Goal: Check status: Check status

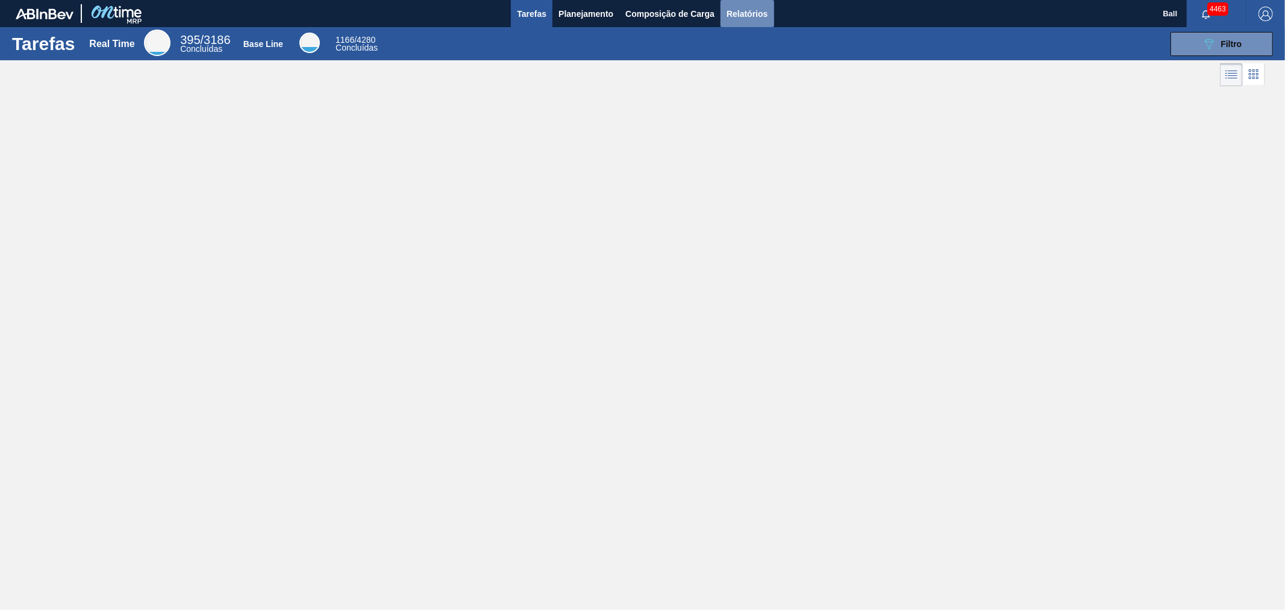
click at [750, 4] on button "Relatórios" at bounding box center [746, 13] width 53 height 27
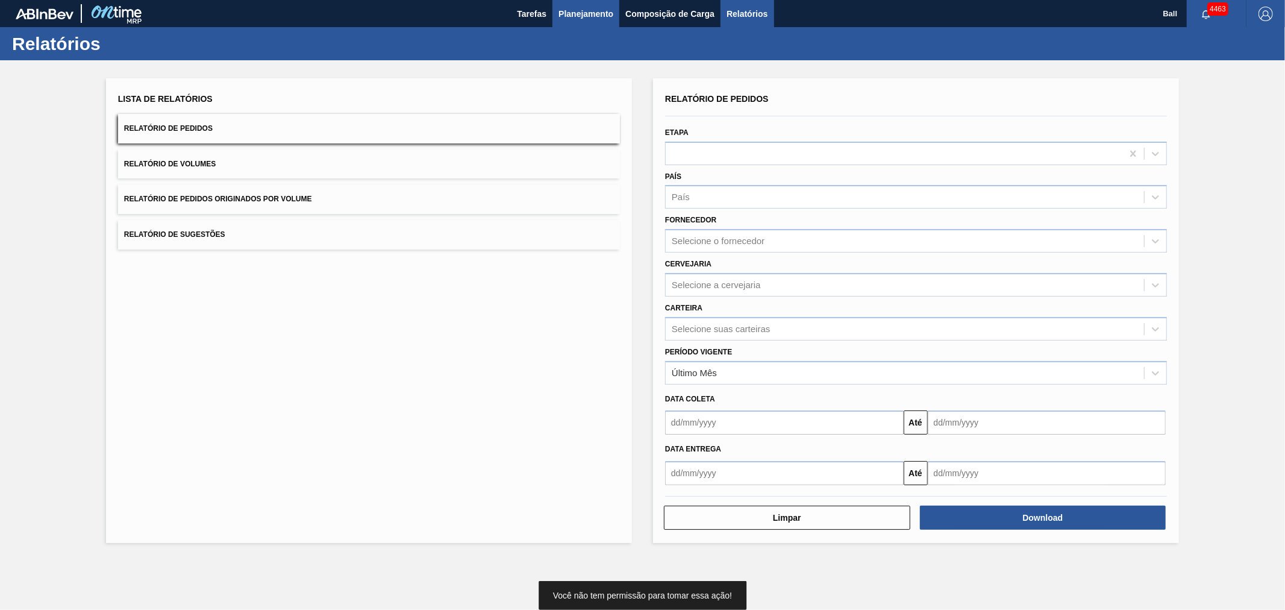
click at [576, 4] on button "Planejamento" at bounding box center [585, 13] width 67 height 27
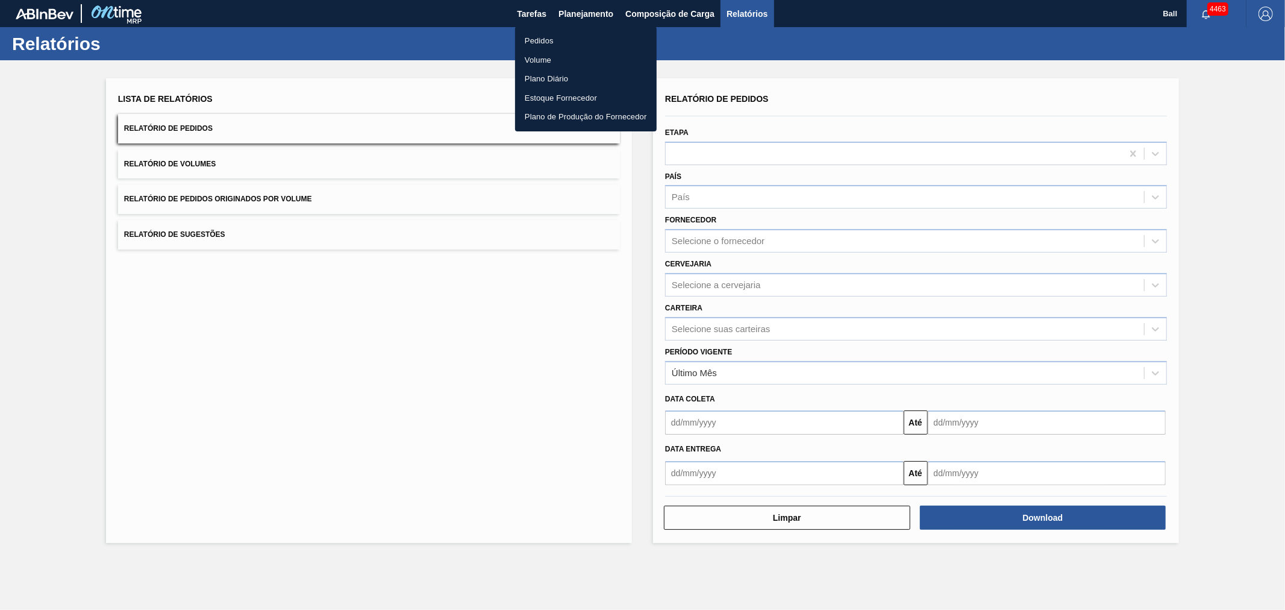
click at [600, 46] on li "Pedidos" at bounding box center [586, 40] width 142 height 19
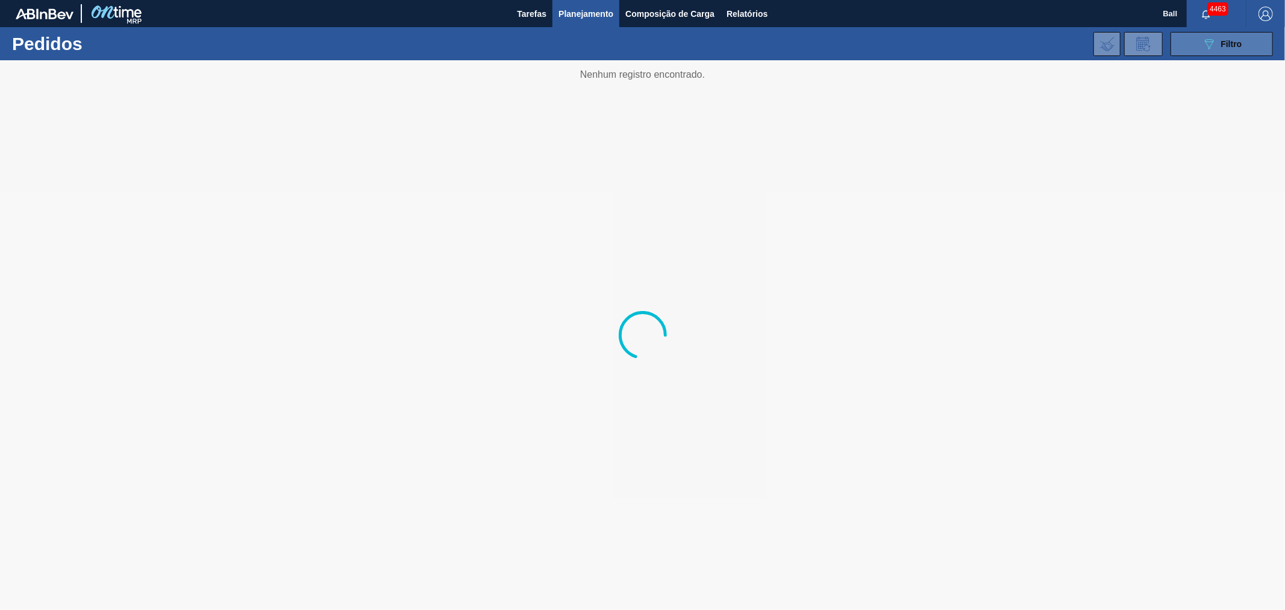
click at [1202, 49] on icon "089F7B8B-B2A5-4AFE-B5C0-19BA573D28AC" at bounding box center [1209, 44] width 14 height 14
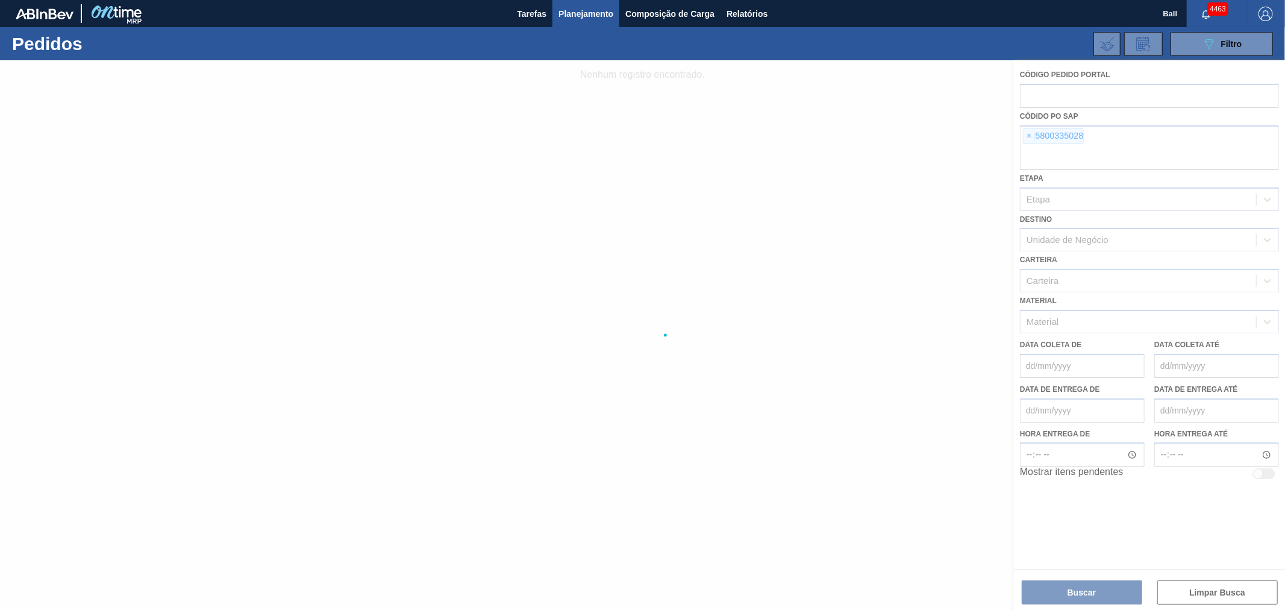
click at [1016, 140] on div at bounding box center [642, 334] width 1285 height 549
click at [1027, 136] on div at bounding box center [642, 334] width 1285 height 549
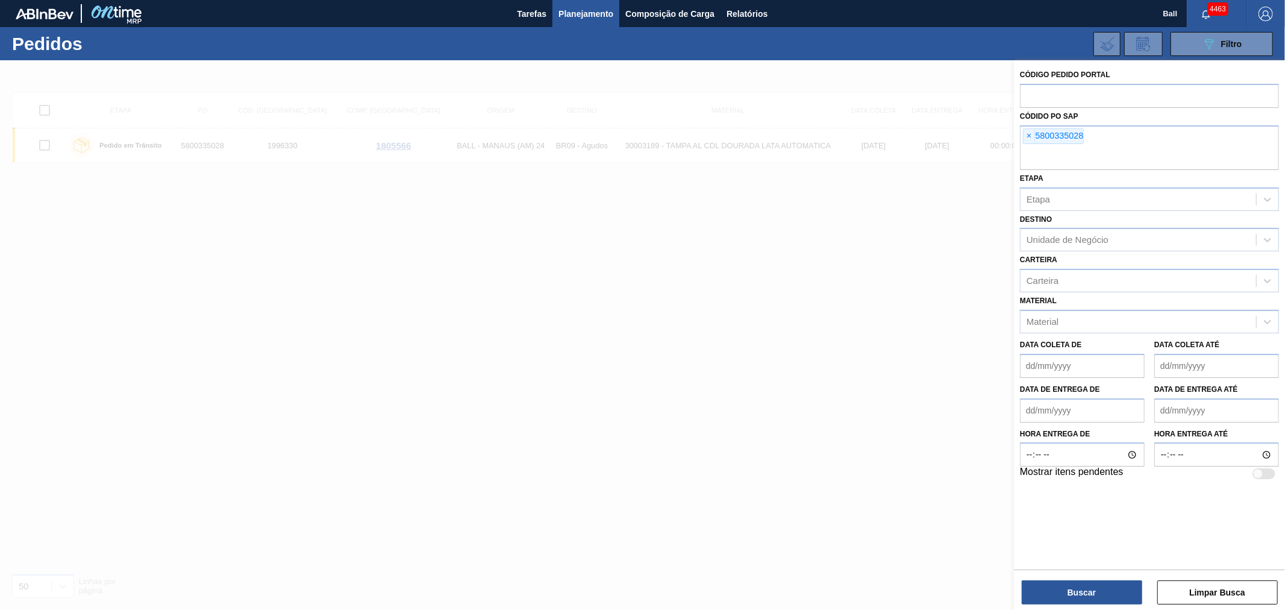
click at [1027, 136] on span "×" at bounding box center [1028, 136] width 11 height 14
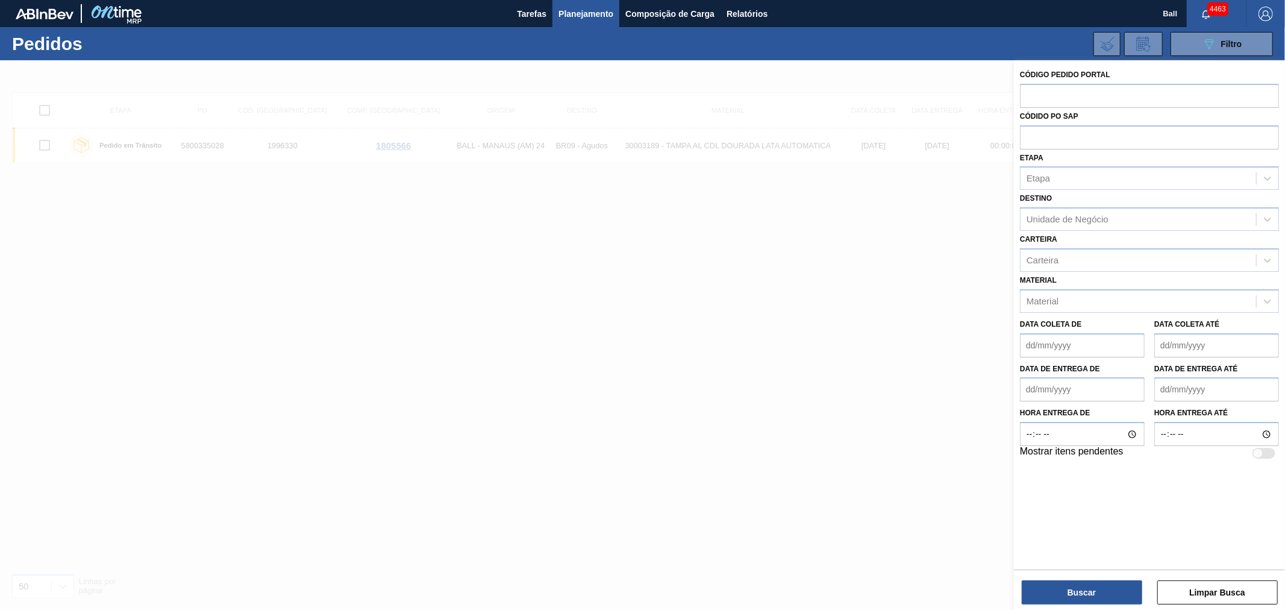
click at [1027, 136] on input "text" at bounding box center [1149, 136] width 259 height 23
paste input "text"
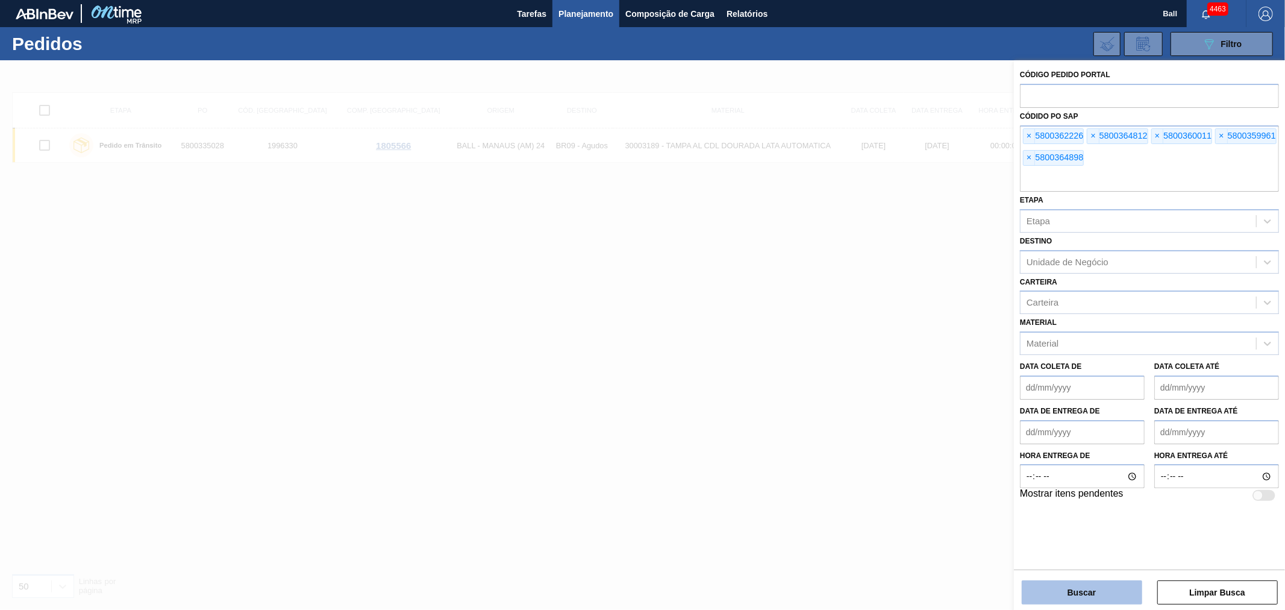
click at [1033, 593] on button "Buscar" at bounding box center [1082, 592] width 120 height 24
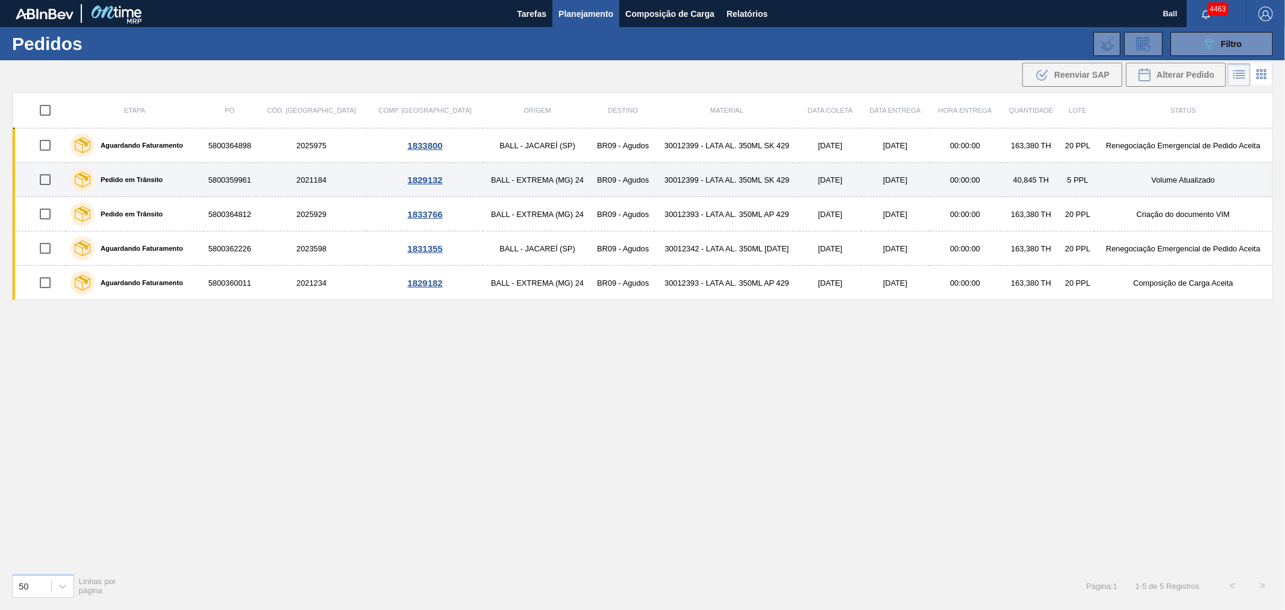
click at [973, 194] on td "00:00:00" at bounding box center [964, 180] width 71 height 34
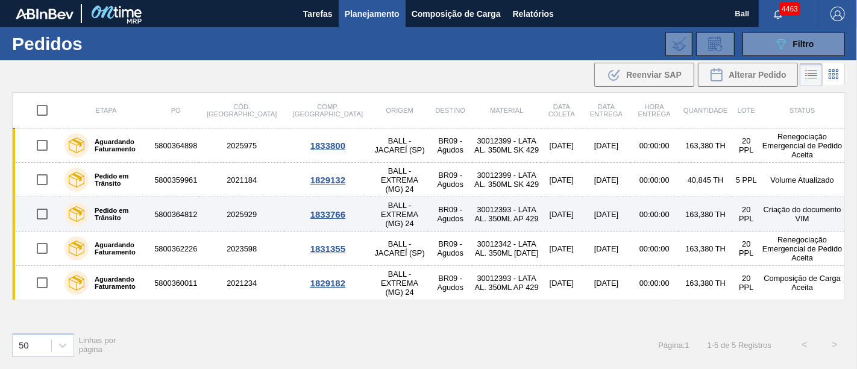
click at [789, 218] on td "Criação do documento VIM" at bounding box center [802, 214] width 84 height 34
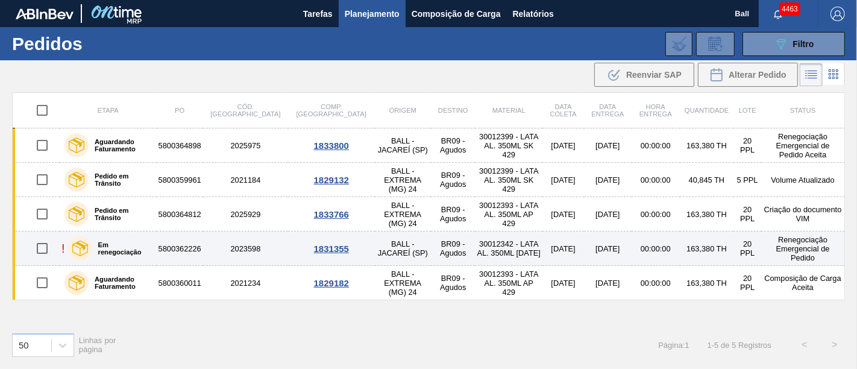
click at [631, 246] on td "00:00:00" at bounding box center [655, 248] width 48 height 34
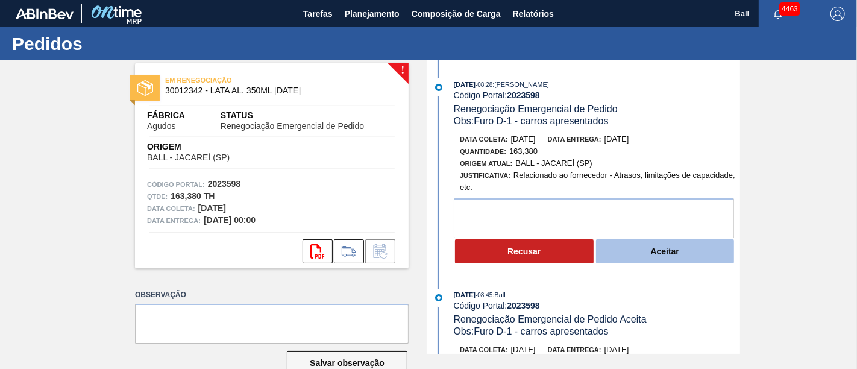
click at [683, 252] on button "Aceitar" at bounding box center [665, 251] width 139 height 24
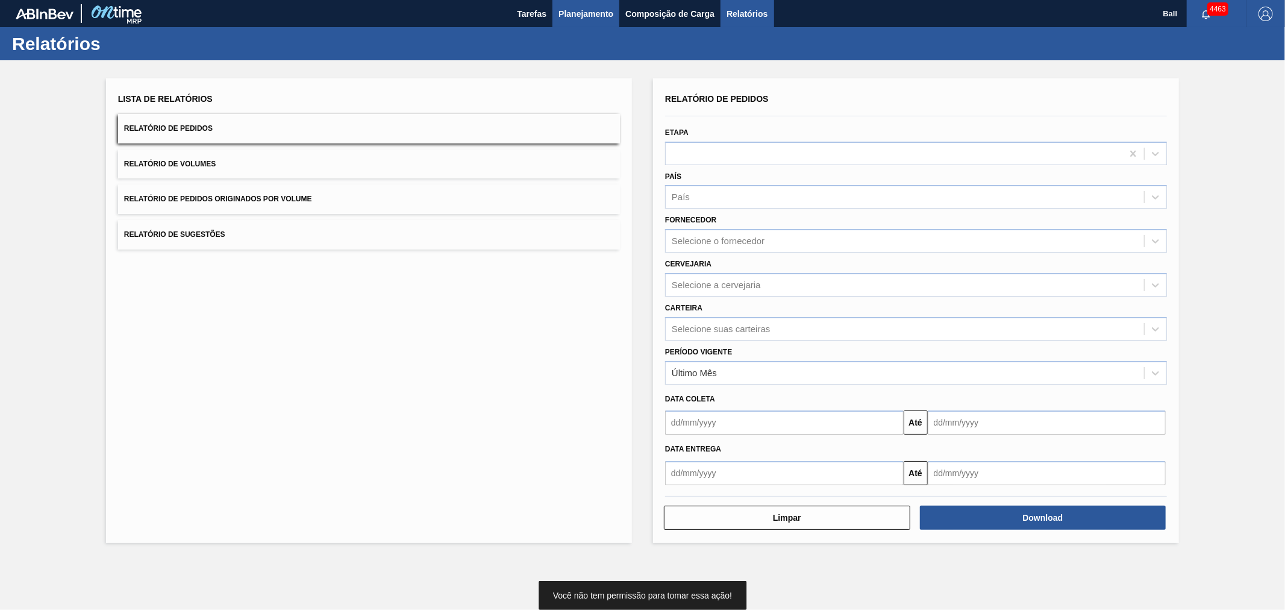
click at [580, 12] on span "Planejamento" at bounding box center [585, 14] width 55 height 14
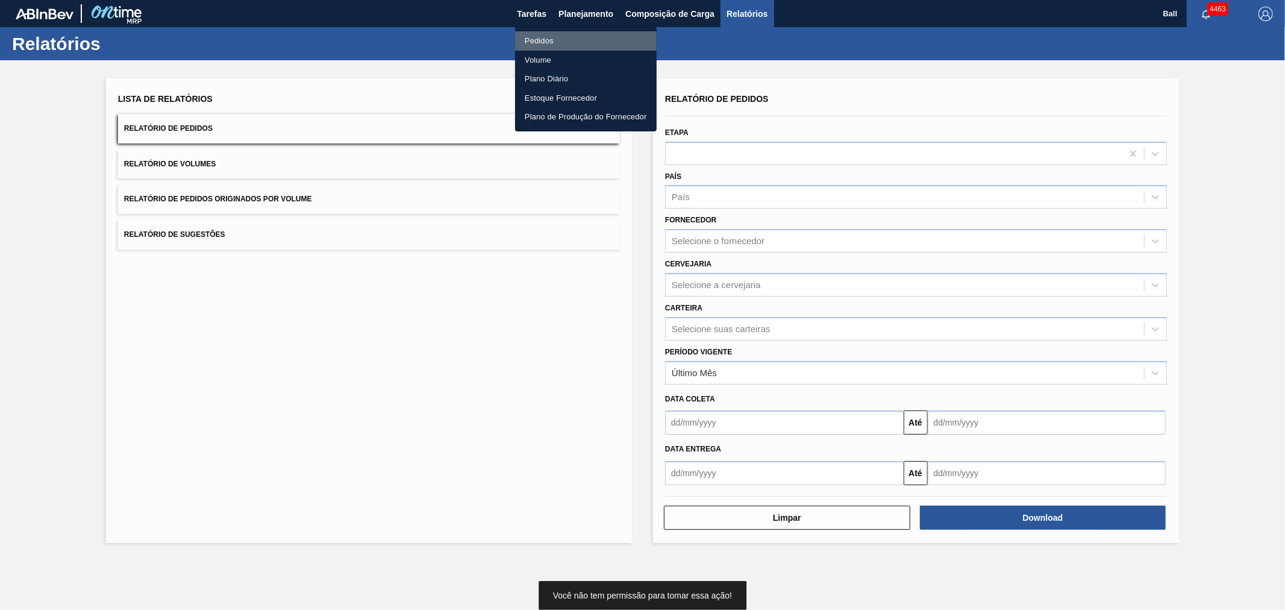
click at [546, 39] on li "Pedidos" at bounding box center [586, 40] width 142 height 19
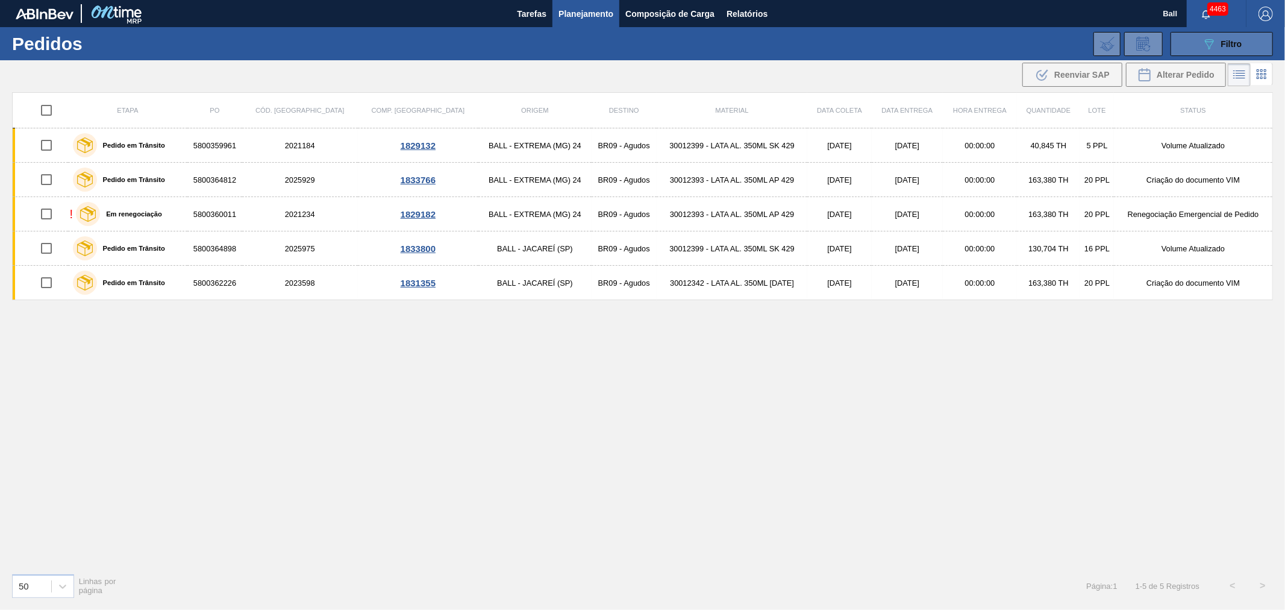
click at [1208, 48] on icon "089F7B8B-B2A5-4AFE-B5C0-19BA573D28AC" at bounding box center [1209, 44] width 14 height 14
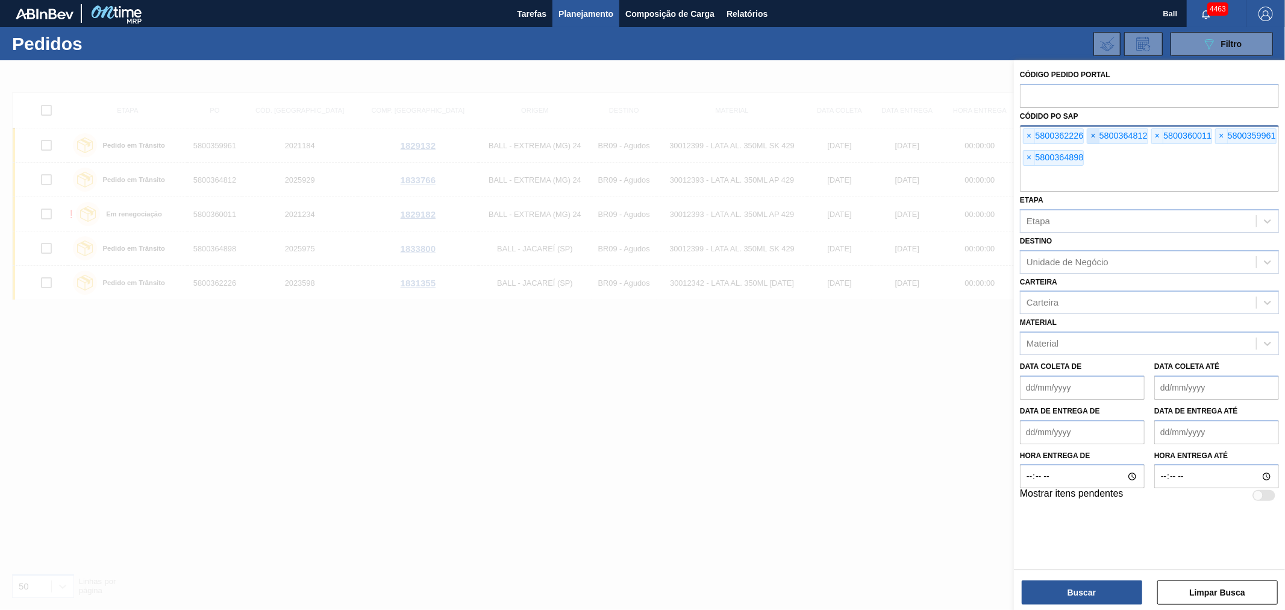
click at [1093, 136] on span "×" at bounding box center [1092, 136] width 11 height 14
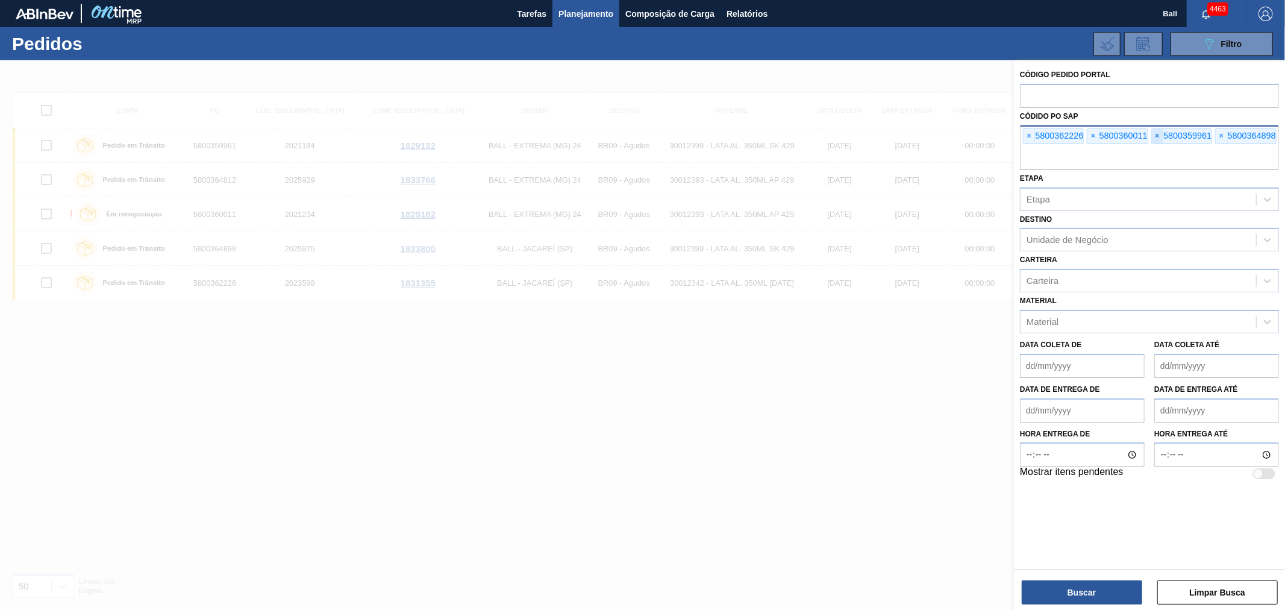
click at [1158, 134] on span "×" at bounding box center [1157, 136] width 11 height 14
click at [1069, 598] on button "Buscar" at bounding box center [1082, 592] width 120 height 24
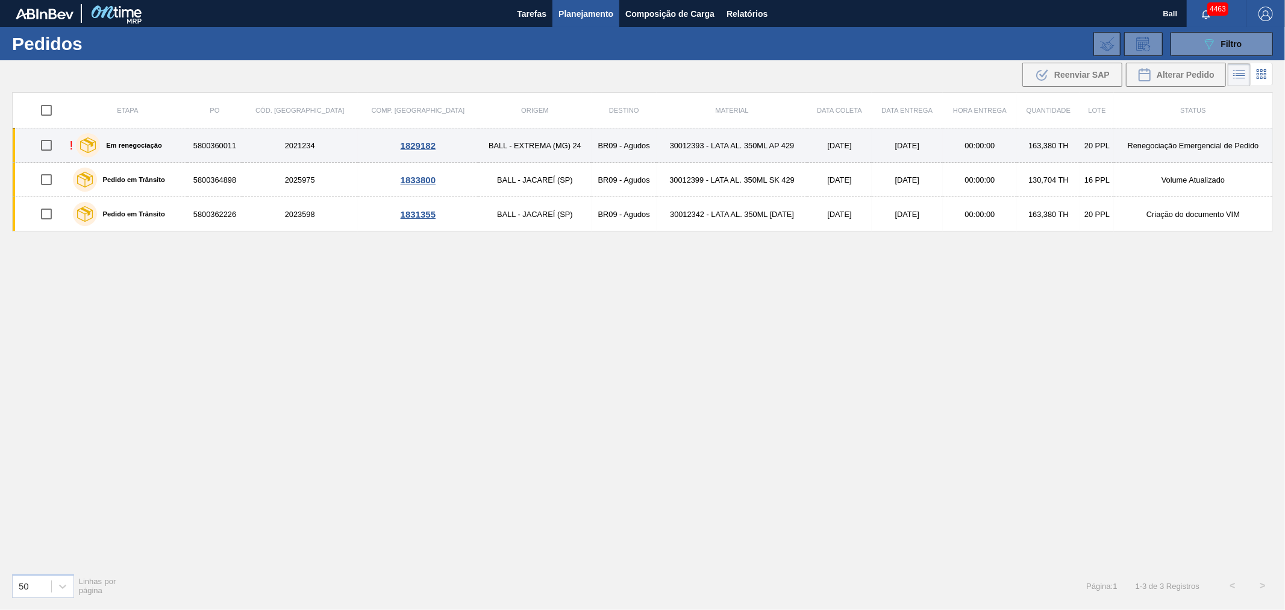
click at [1017, 151] on td "163,380 TH" at bounding box center [1048, 145] width 63 height 34
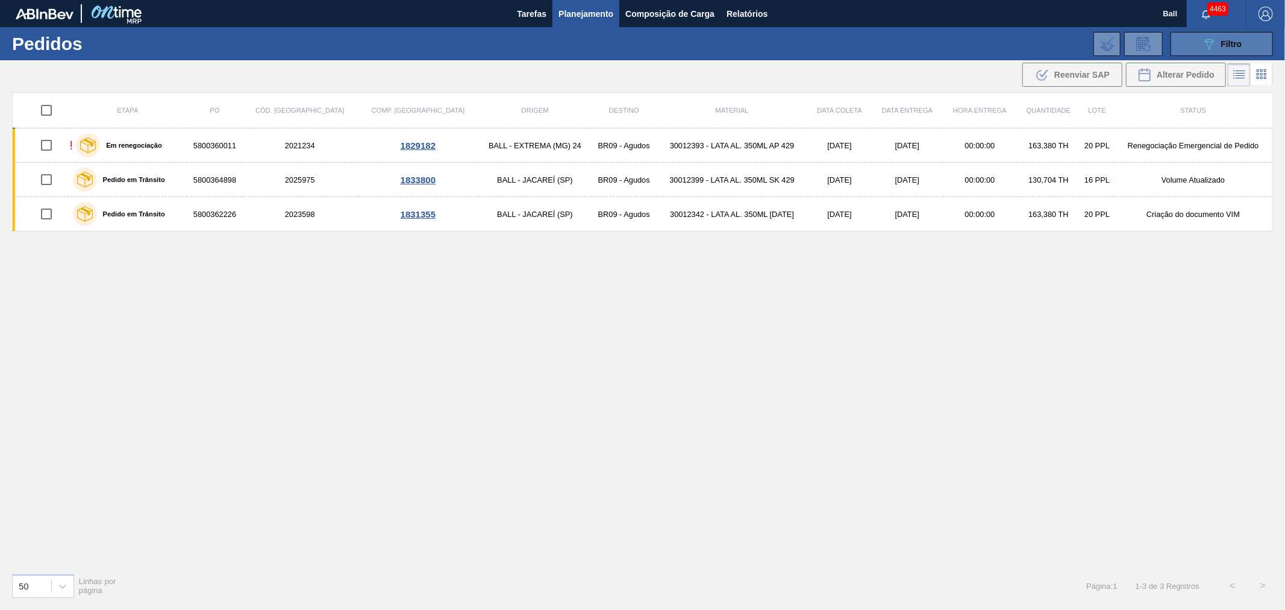
click at [1213, 47] on icon "089F7B8B-B2A5-4AFE-B5C0-19BA573D28AC" at bounding box center [1209, 44] width 14 height 14
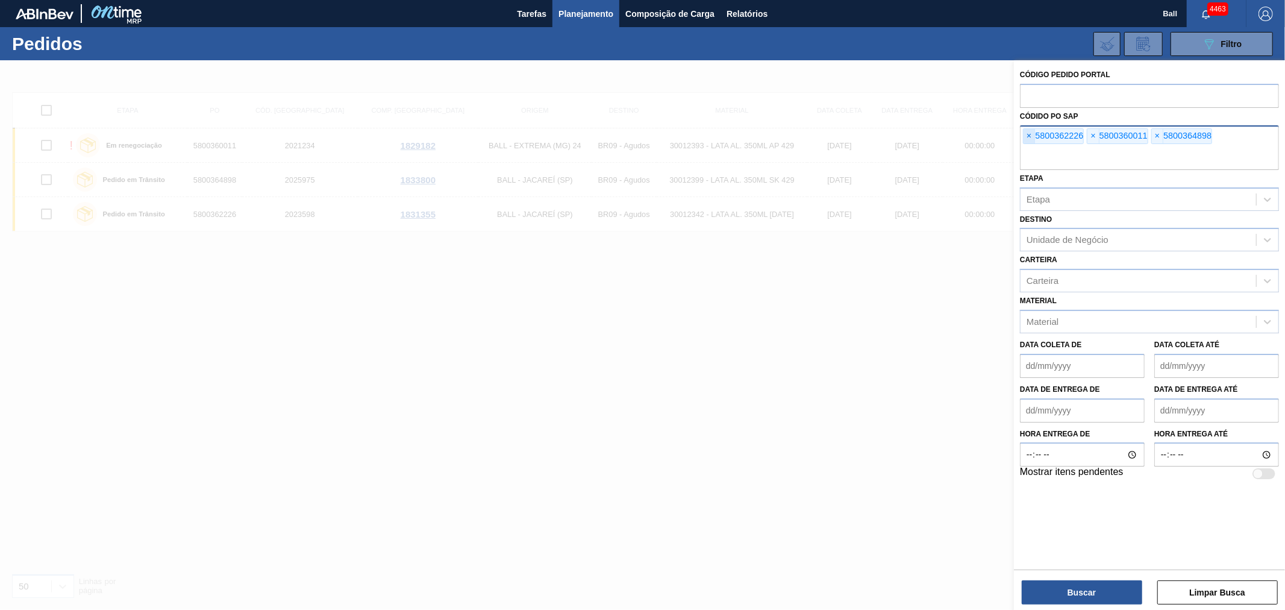
click at [1033, 130] on span "×" at bounding box center [1028, 136] width 11 height 14
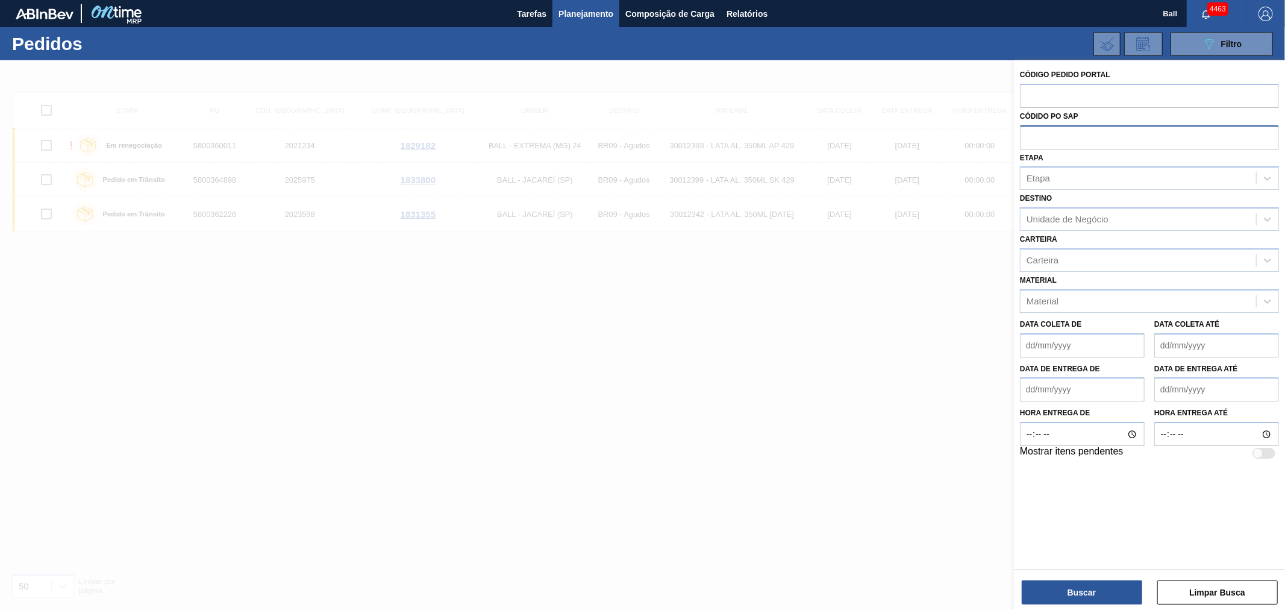
paste input "text"
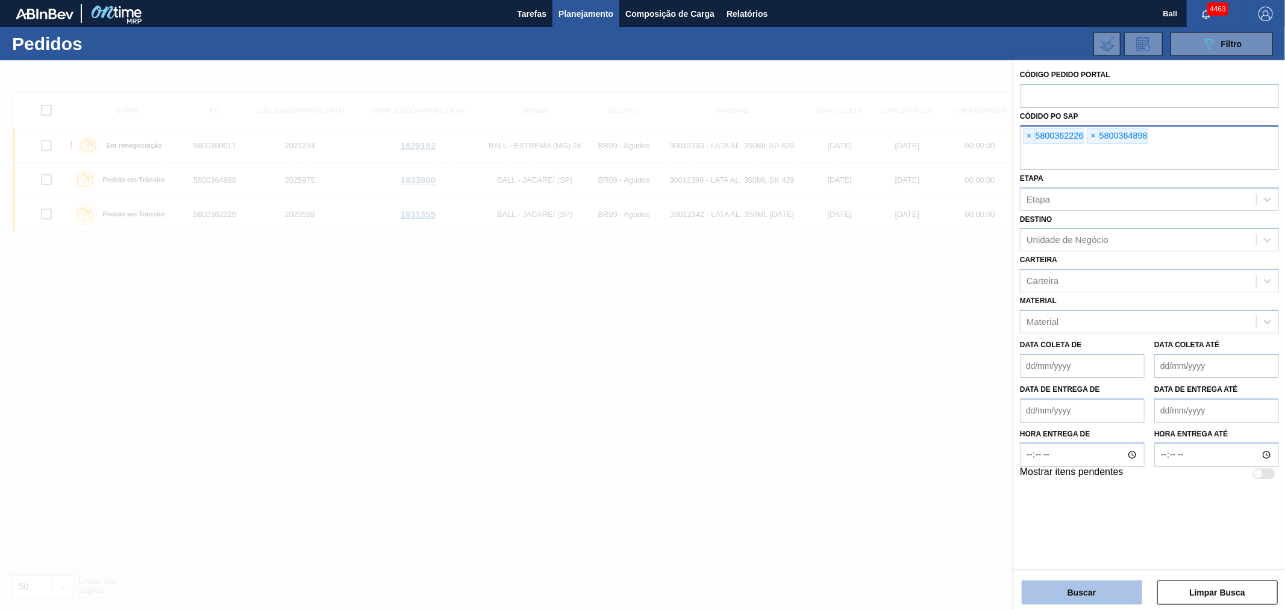
click at [1035, 588] on button "Buscar" at bounding box center [1082, 592] width 120 height 24
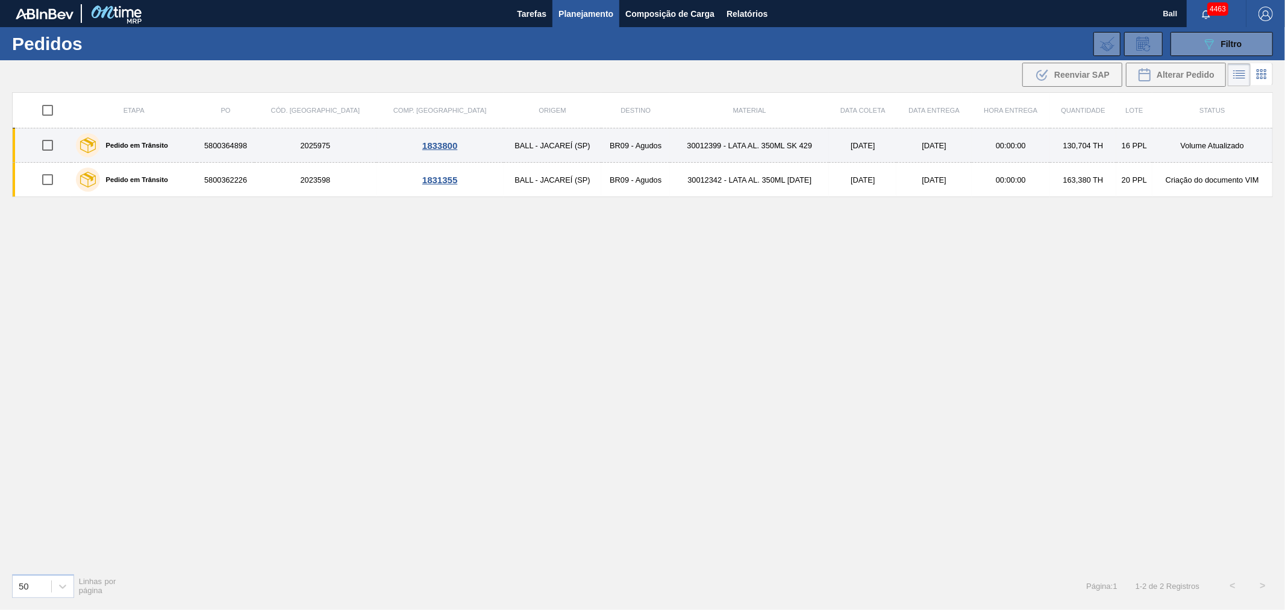
click at [601, 146] on td "BR09 - Agudos" at bounding box center [635, 145] width 69 height 34
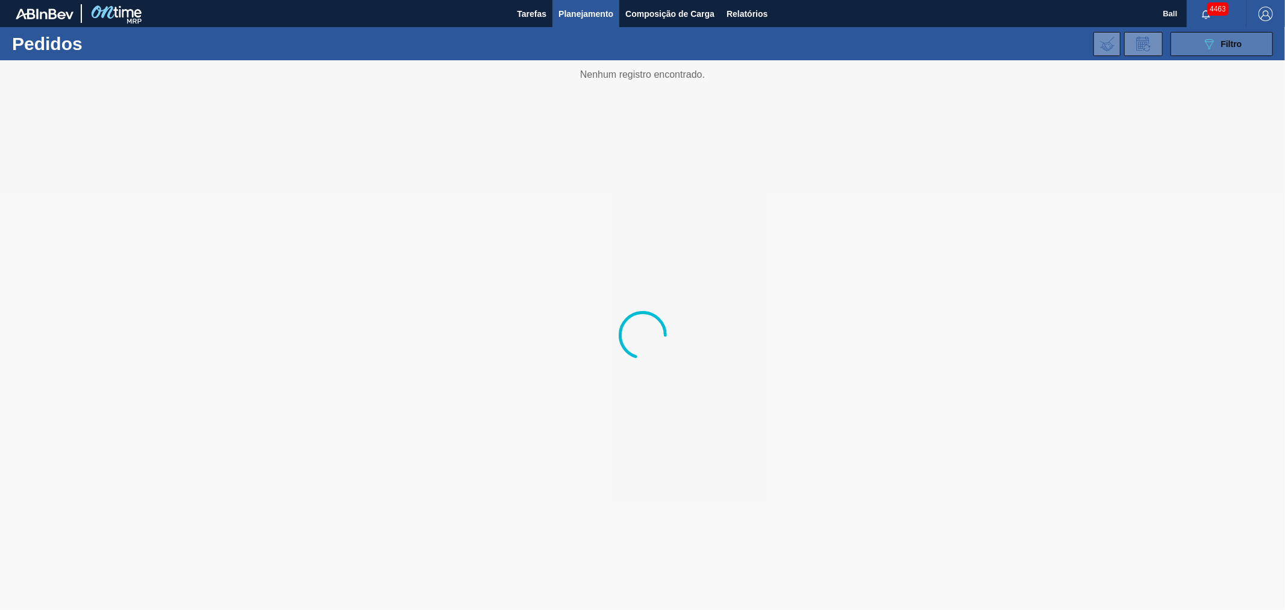
click at [1213, 40] on icon at bounding box center [1209, 44] width 9 height 10
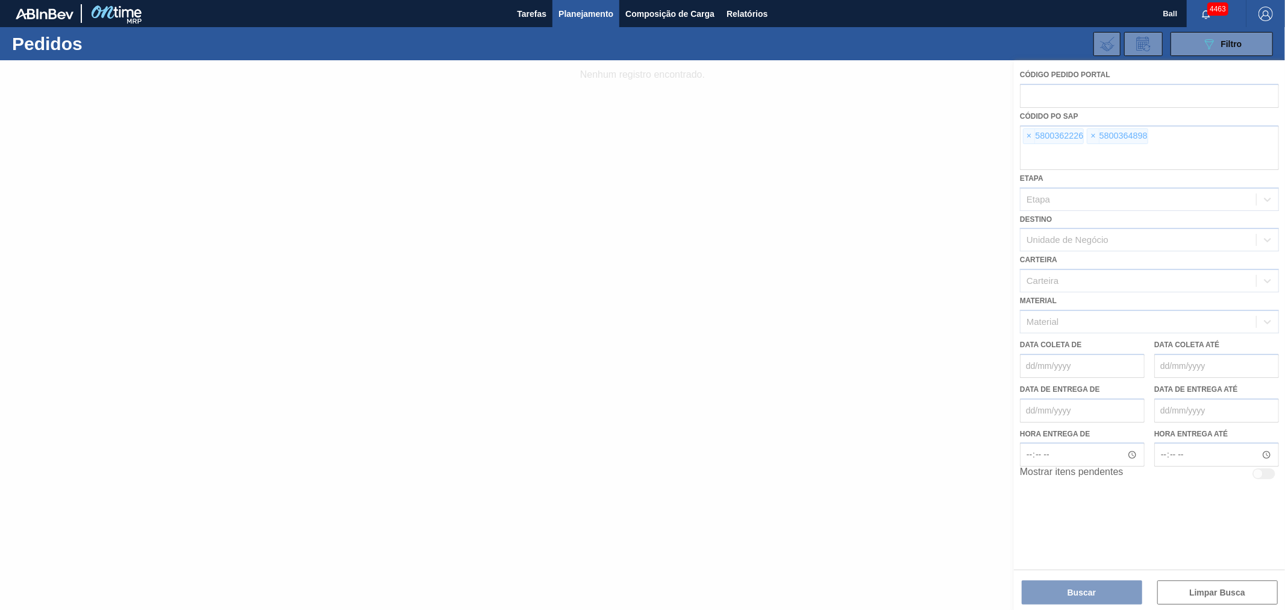
click at [1019, 136] on div at bounding box center [642, 334] width 1285 height 549
click at [1031, 135] on div at bounding box center [642, 334] width 1285 height 549
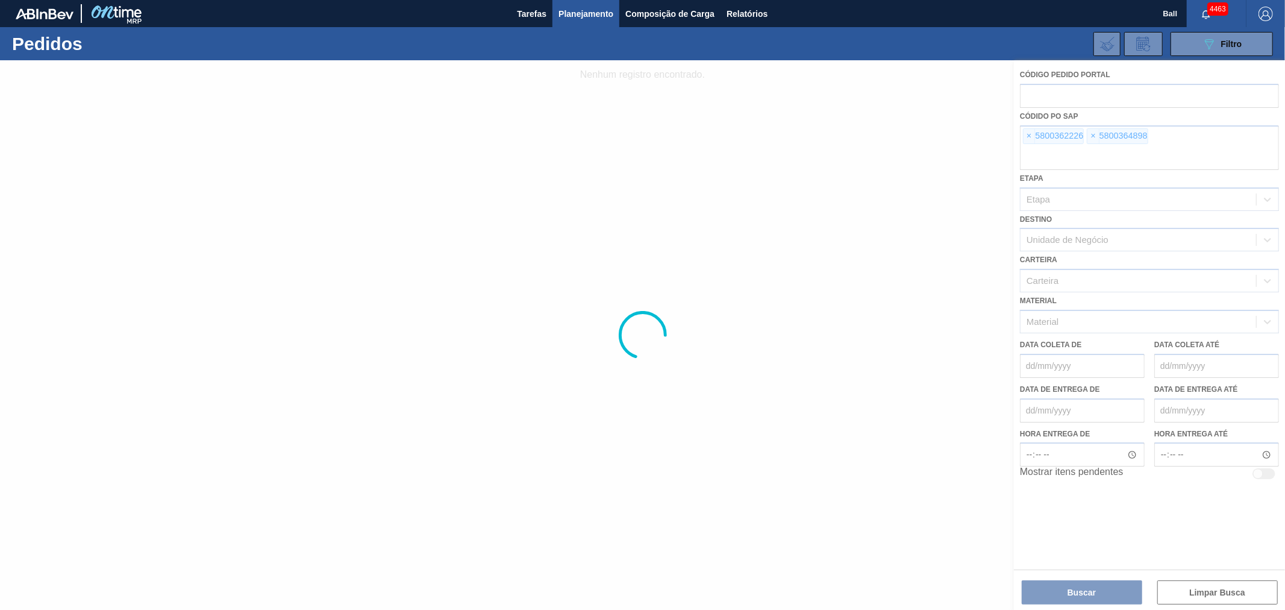
click at [1031, 135] on div at bounding box center [642, 334] width 1285 height 549
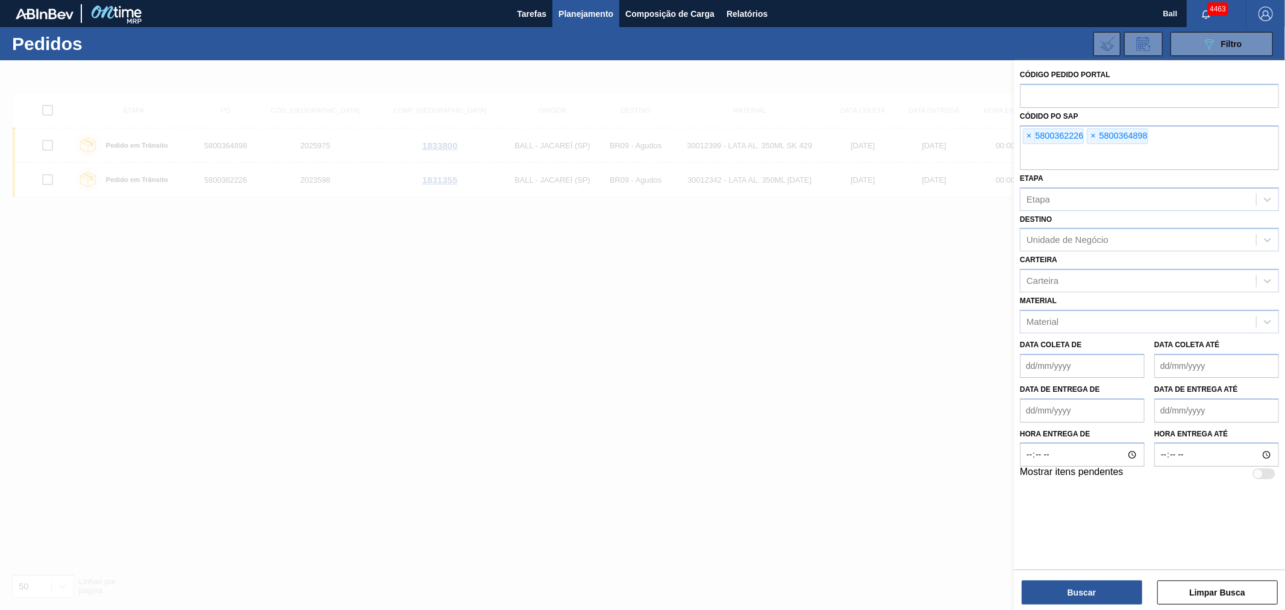
click at [1031, 135] on span "×" at bounding box center [1028, 136] width 11 height 14
drag, startPoint x: 1021, startPoint y: 136, endPoint x: 1028, endPoint y: 135, distance: 6.7
click at [1024, 135] on div "× 5800364898" at bounding box center [1149, 147] width 259 height 45
click at [1030, 135] on span "×" at bounding box center [1028, 136] width 11 height 14
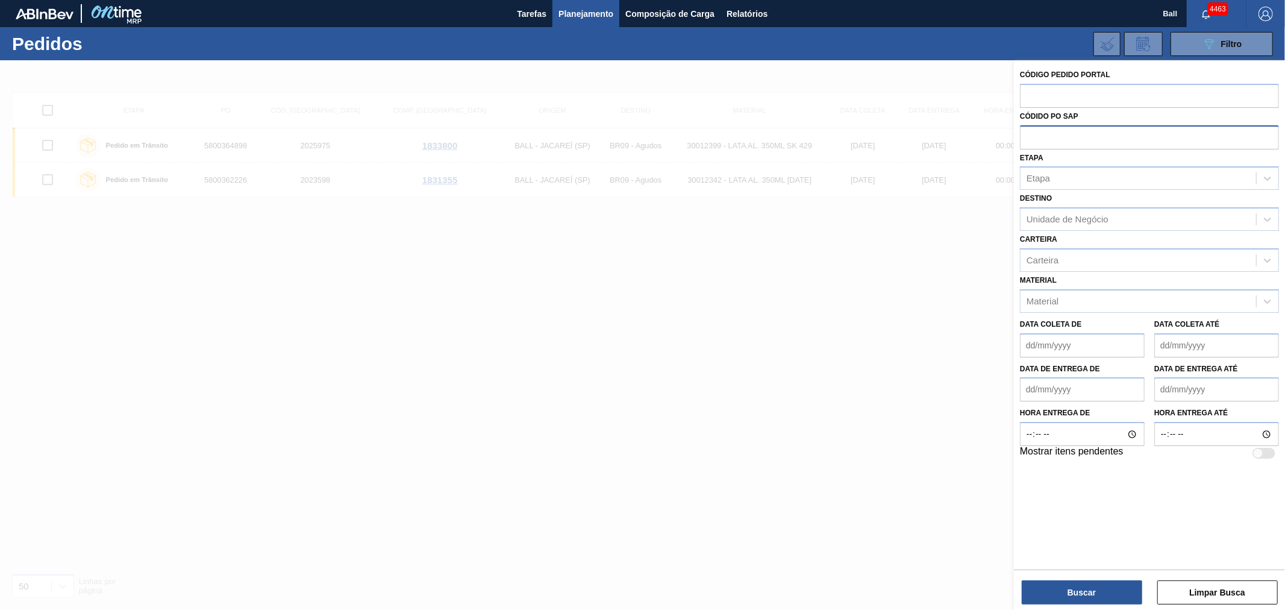
paste input "text"
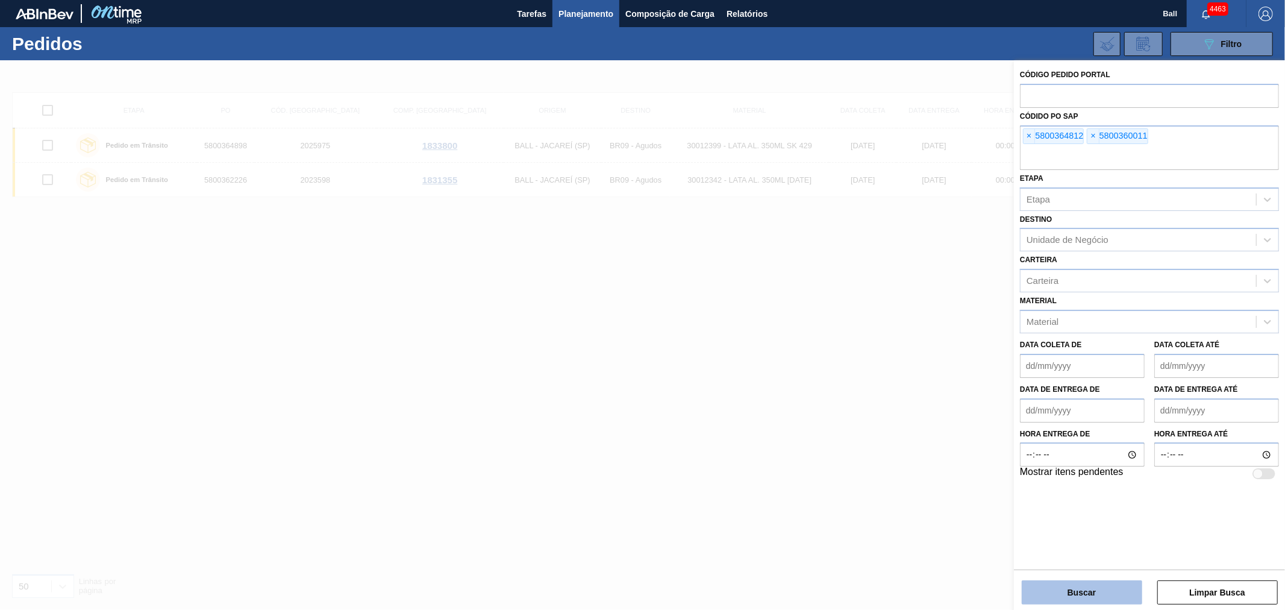
click at [1087, 598] on button "Buscar" at bounding box center [1082, 592] width 120 height 24
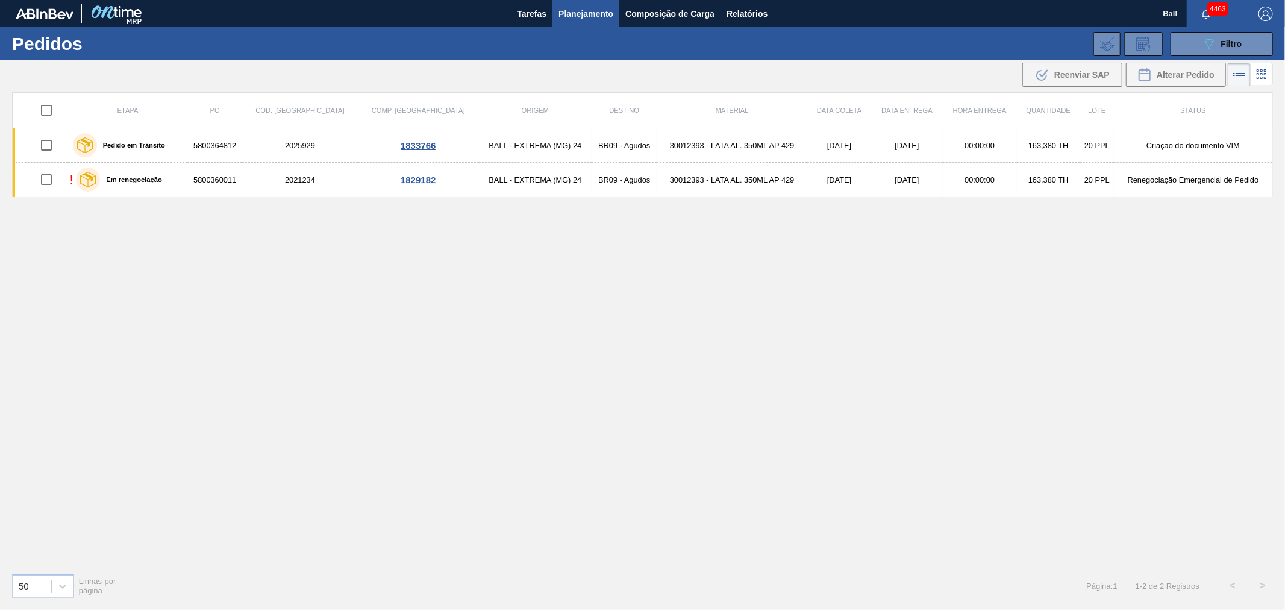
click at [673, 304] on div "Etapa PO Cód. Pedido Comp. Carga Origem Destino Material Data coleta Data entre…" at bounding box center [642, 327] width 1261 height 471
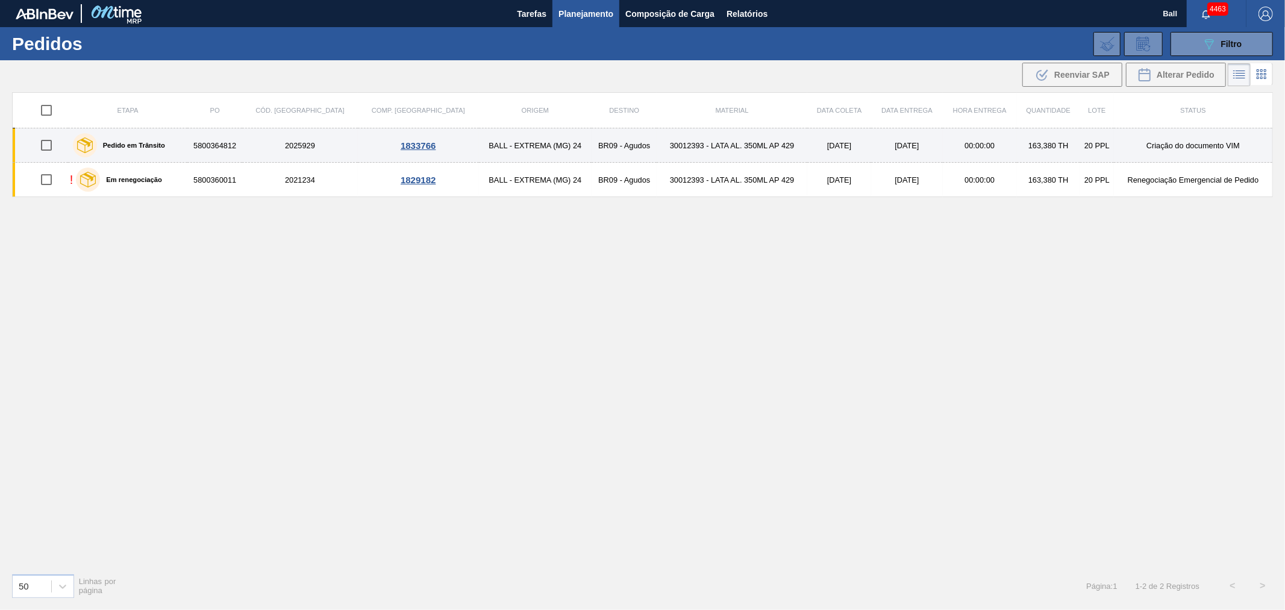
click at [886, 142] on td "[DATE]" at bounding box center [906, 145] width 71 height 34
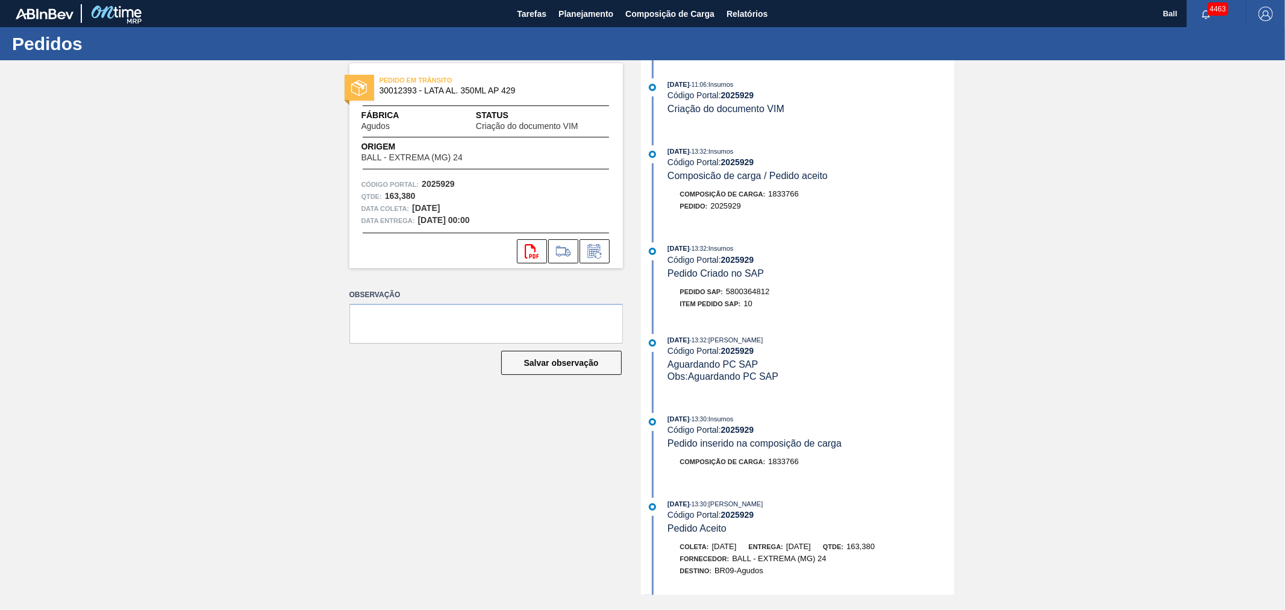
click at [278, 179] on div "PEDIDO EM TRÂNSITO 30012393 - LATA AL. 350ML AP 429 Fábrica Agudos Status Criaç…" at bounding box center [642, 327] width 1285 height 534
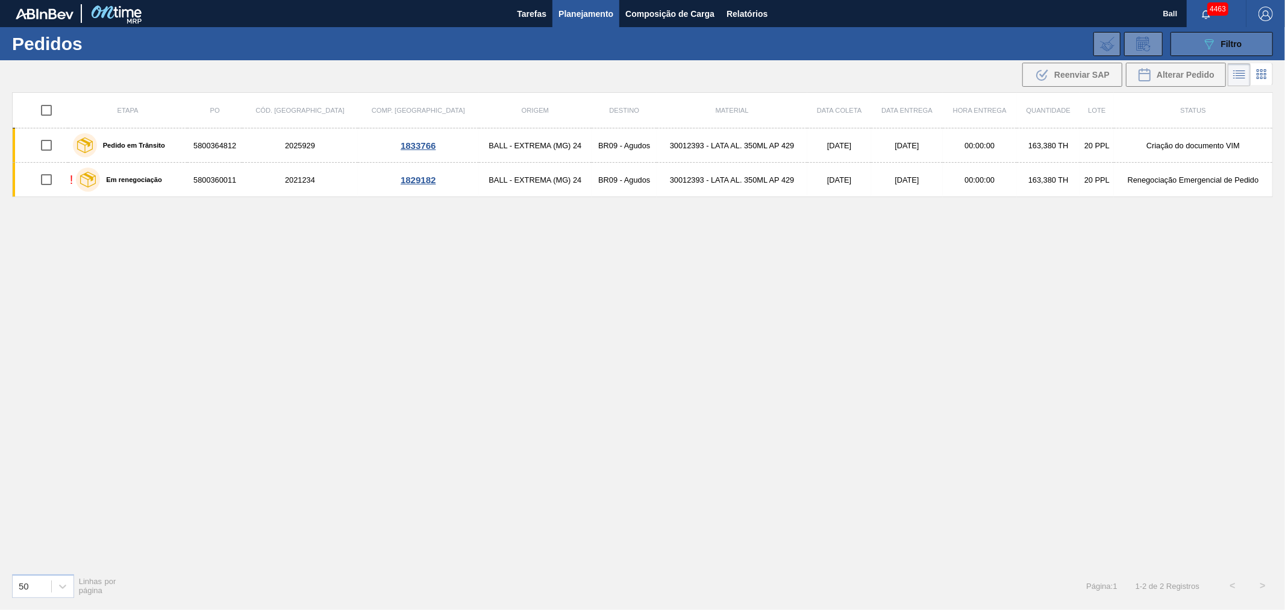
click at [1211, 45] on icon at bounding box center [1209, 44] width 9 height 10
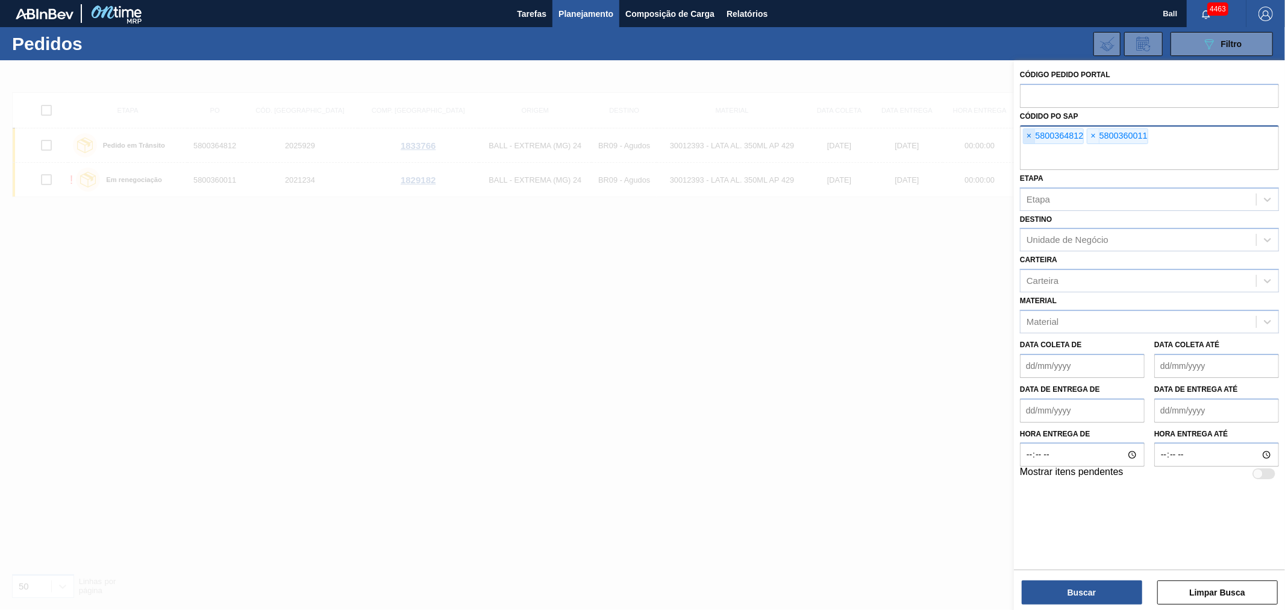
click at [1026, 136] on span "×" at bounding box center [1028, 136] width 11 height 14
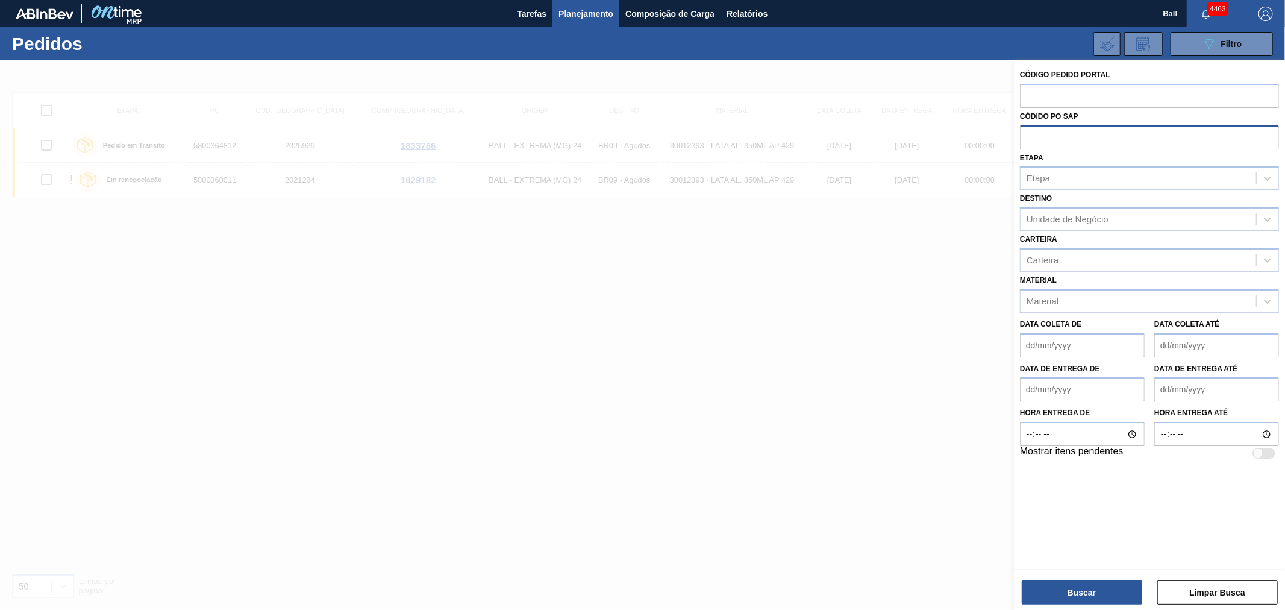
click at [836, 52] on div "089F7B8B-B2A5-4AFE-B5C0-19BA573D28AC Filtro Código Pedido Portal Códido PO SAP …" at bounding box center [737, 44] width 1084 height 36
click at [748, 8] on span "Relatórios" at bounding box center [746, 14] width 41 height 14
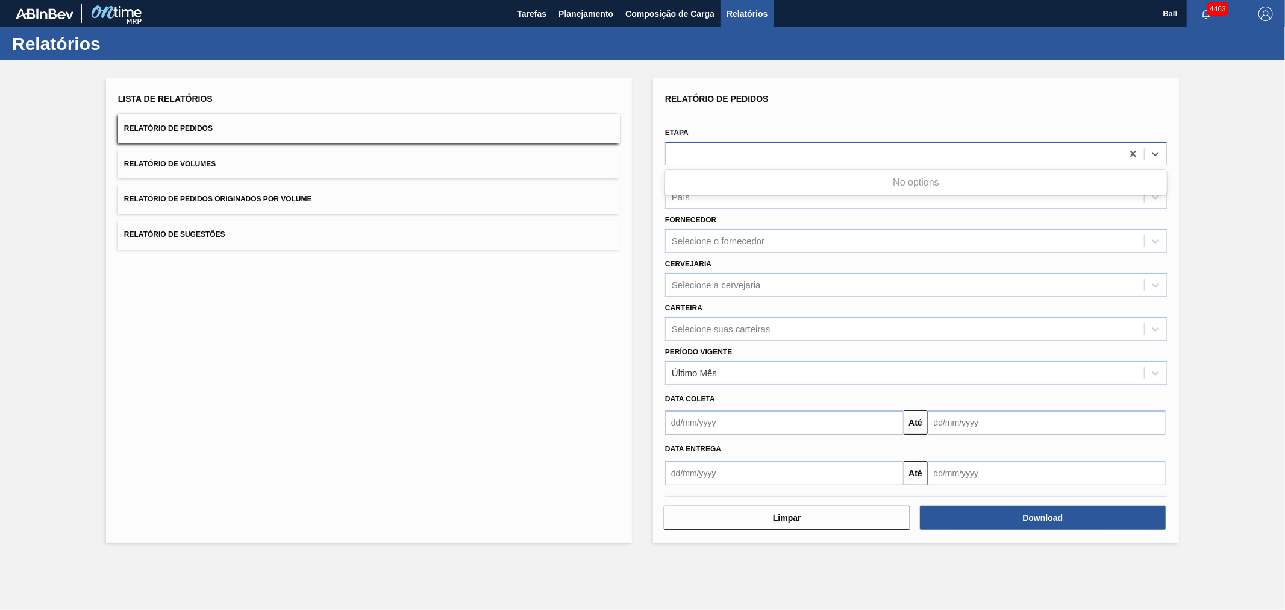
click at [699, 155] on div at bounding box center [894, 153] width 457 height 17
type input "e"
click at [699, 155] on div "e" at bounding box center [894, 153] width 457 height 17
click at [973, 142] on div at bounding box center [916, 153] width 502 height 23
click at [934, 166] on div "País País" at bounding box center [915, 187] width 511 height 44
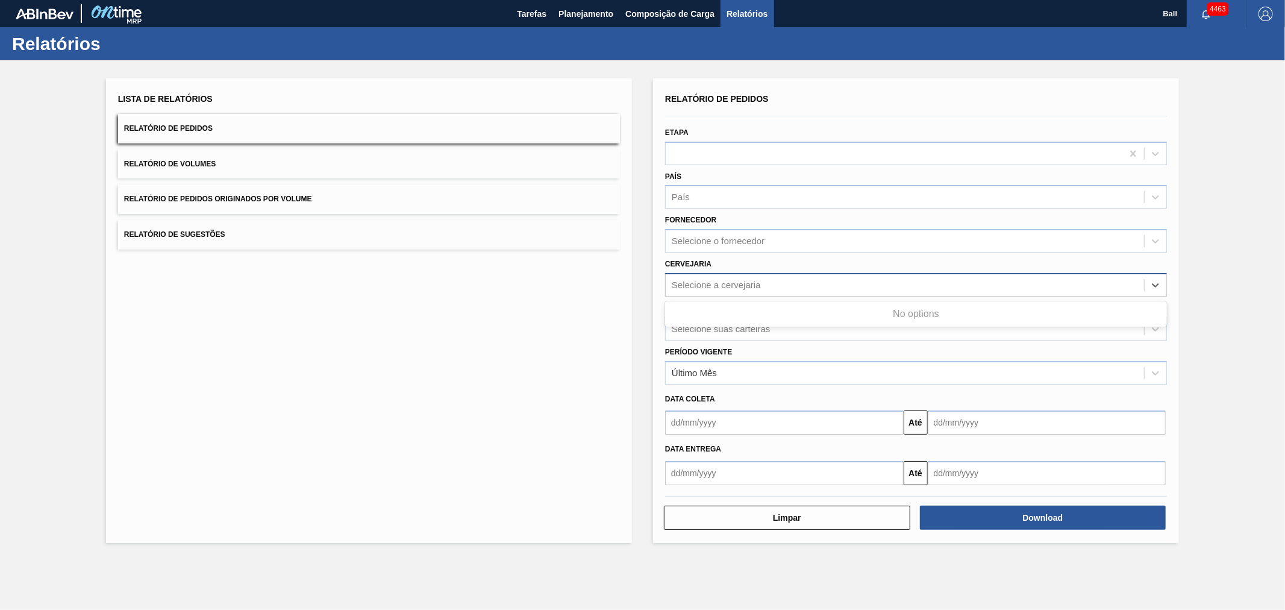
click at [703, 284] on div "Selecione a cervejaria" at bounding box center [716, 285] width 89 height 10
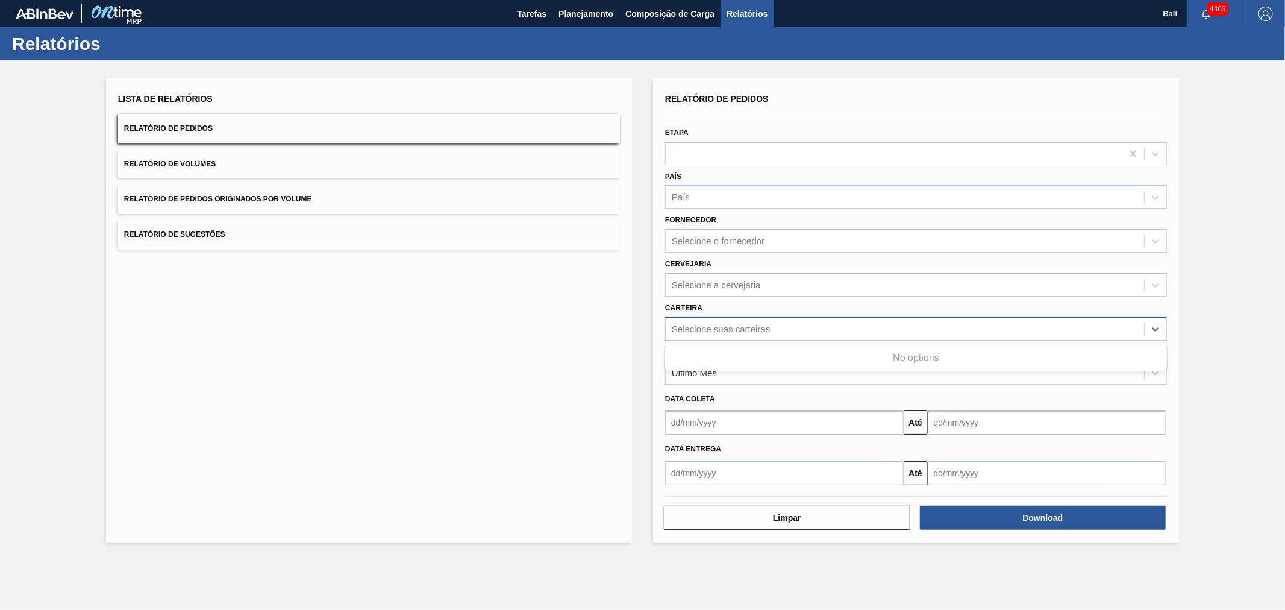
click at [711, 328] on div "Selecione suas carteiras" at bounding box center [721, 328] width 98 height 10
drag, startPoint x: 437, startPoint y: 301, endPoint x: 374, endPoint y: 25, distance: 283.6
click at [437, 299] on div "Lista de Relatórios Relatório de Pedidos Relatório de Volumes Relatório de Pedi…" at bounding box center [369, 310] width 526 height 464
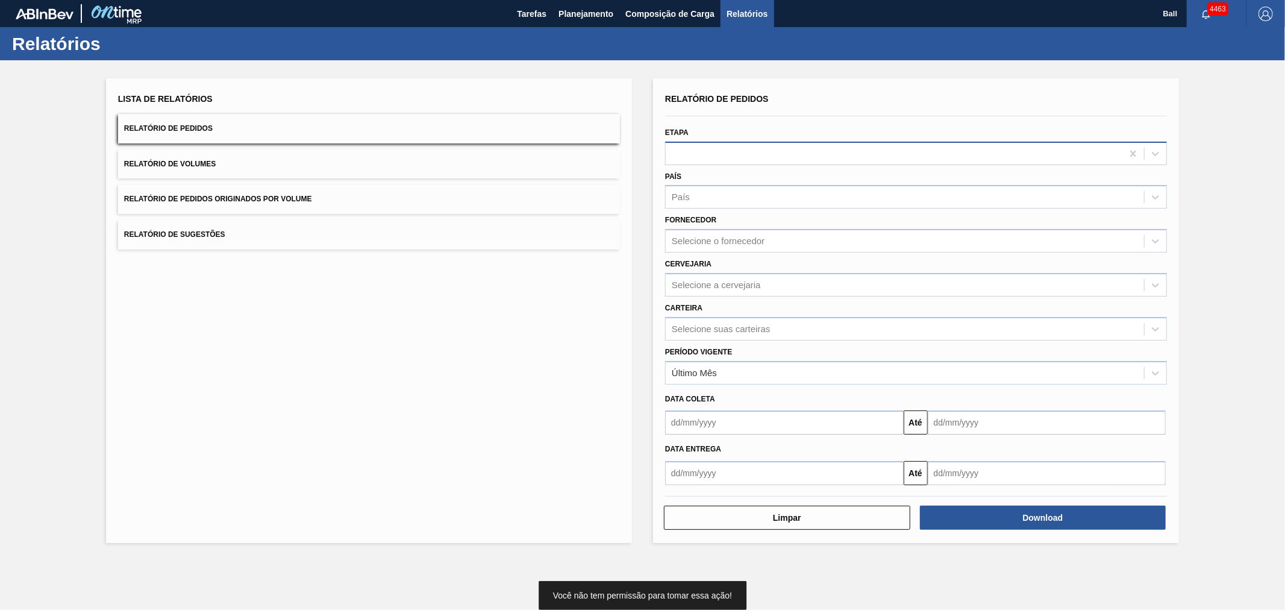
click at [729, 151] on div at bounding box center [894, 153] width 457 height 17
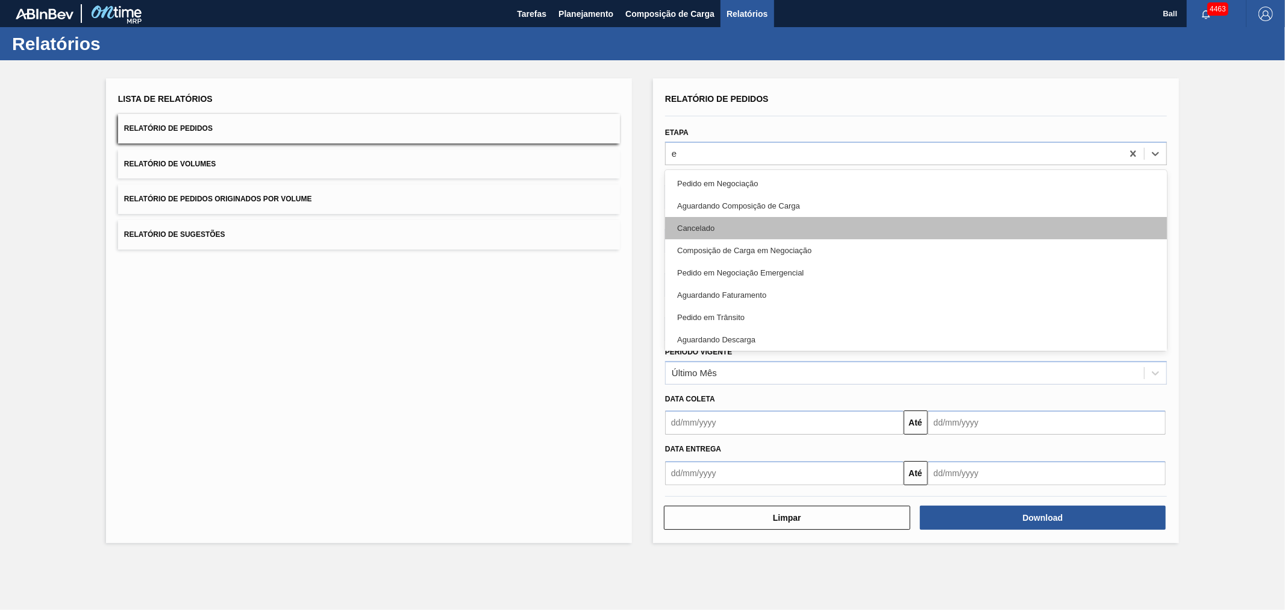
type input "em"
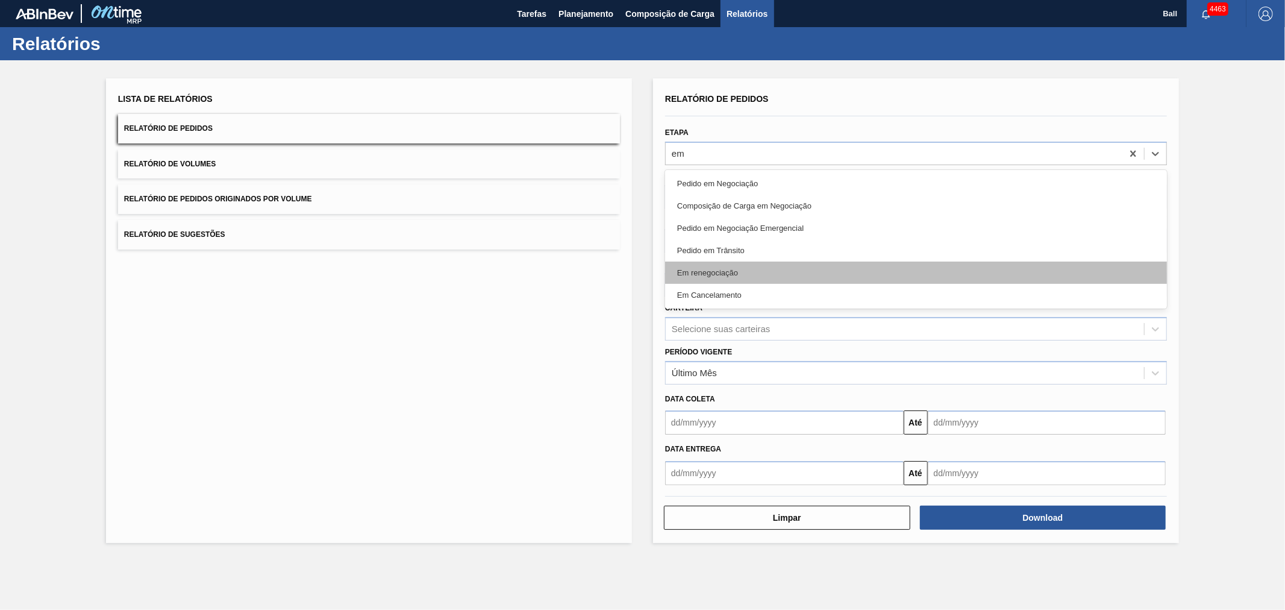
click at [718, 278] on div "Em renegociação" at bounding box center [916, 272] width 502 height 22
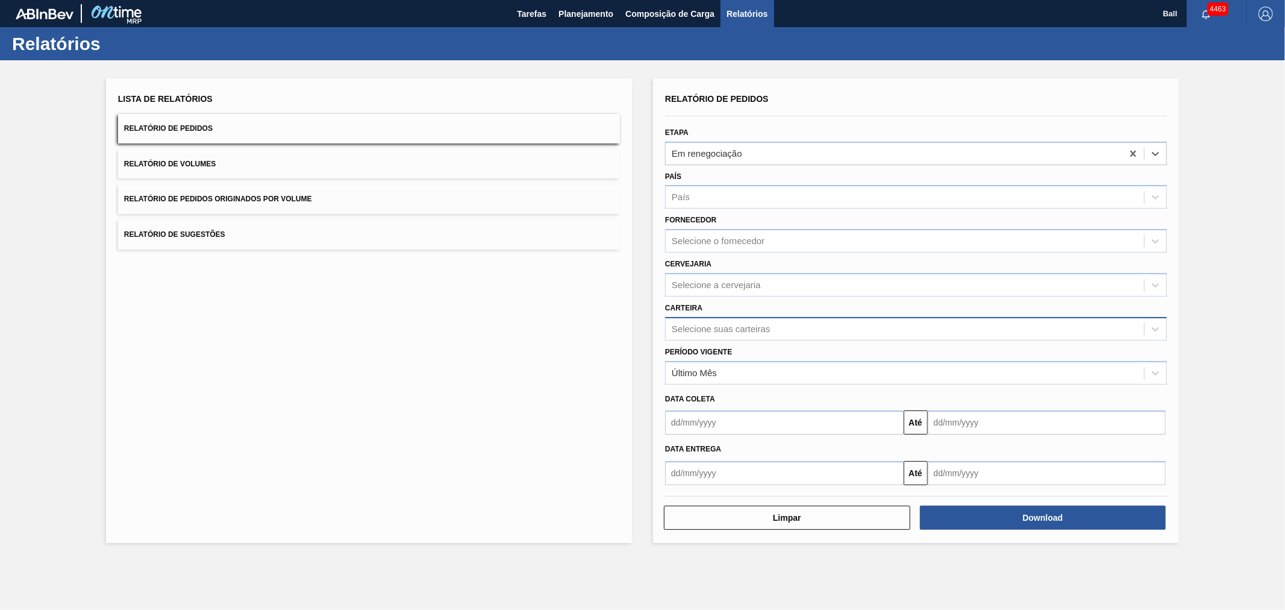
click at [719, 331] on div "Selecione suas carteiras" at bounding box center [905, 328] width 478 height 17
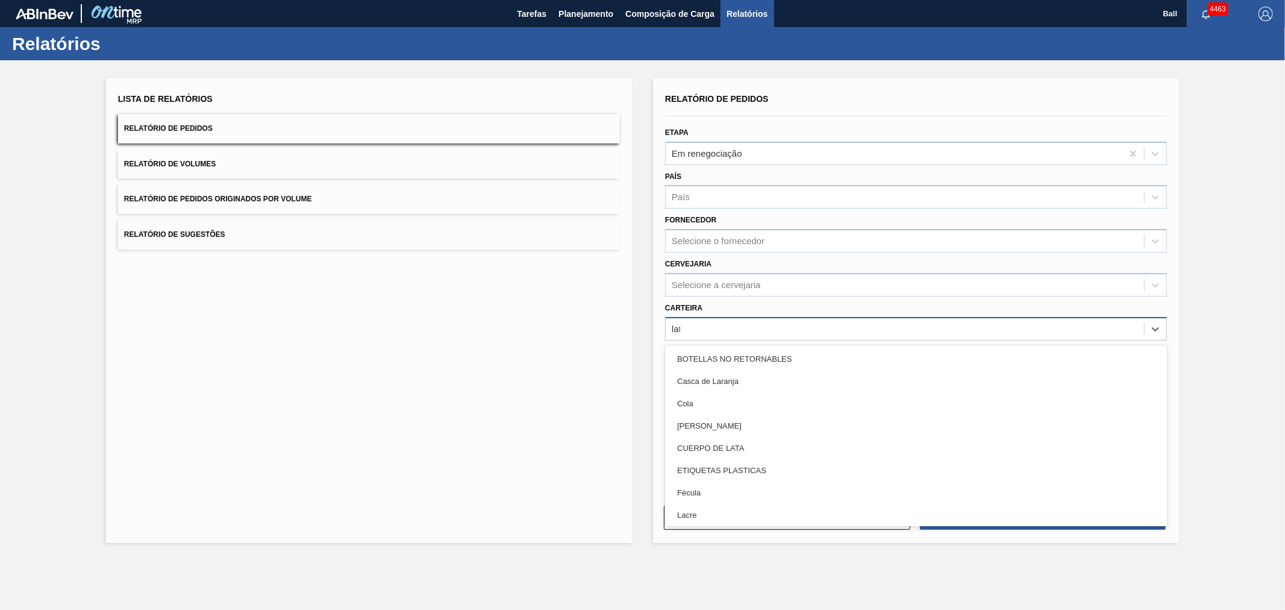
type input "lata"
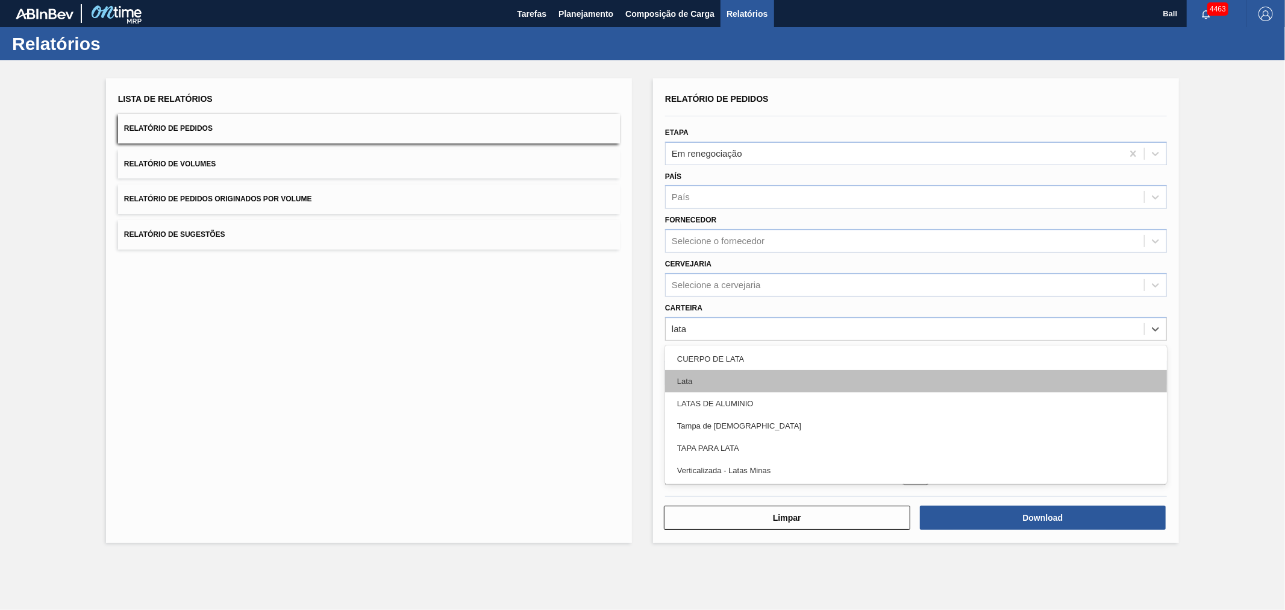
click at [714, 378] on div "Lata" at bounding box center [916, 381] width 502 height 22
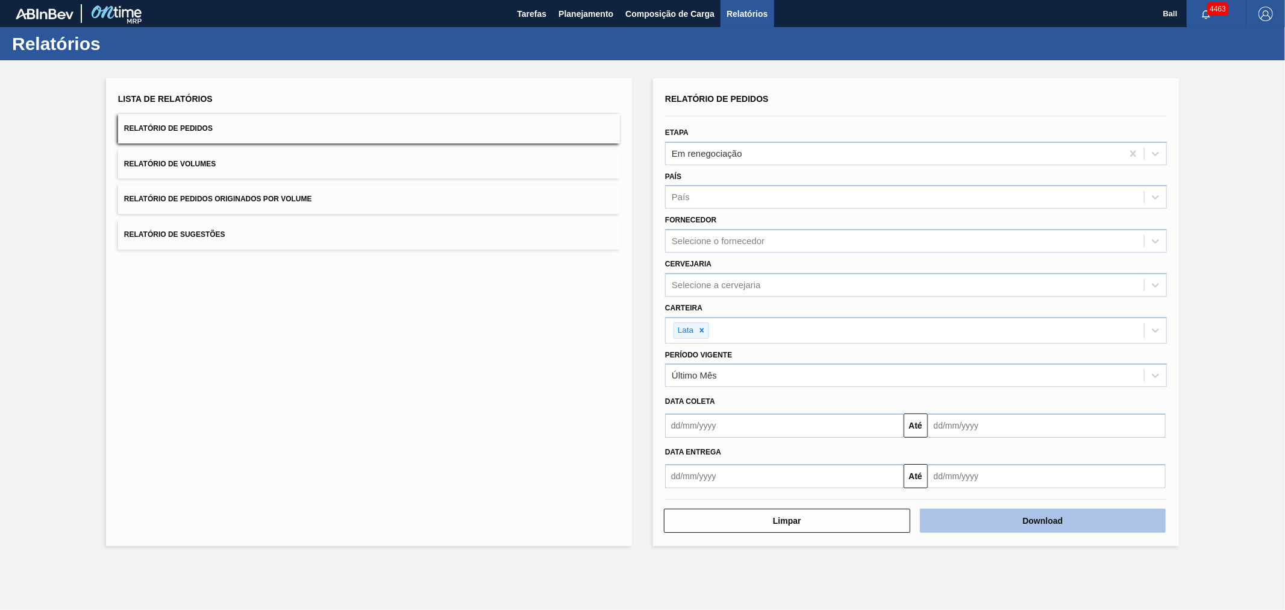
click at [1097, 519] on button "Download" at bounding box center [1043, 520] width 246 height 24
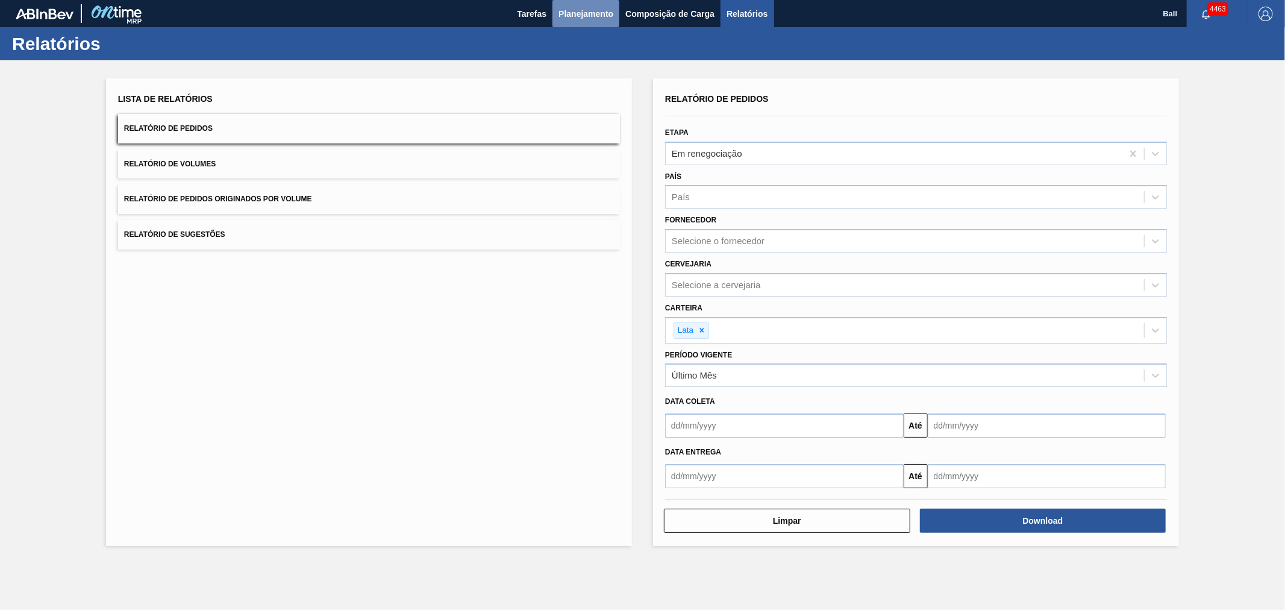
click at [592, 15] on span "Planejamento" at bounding box center [585, 14] width 55 height 14
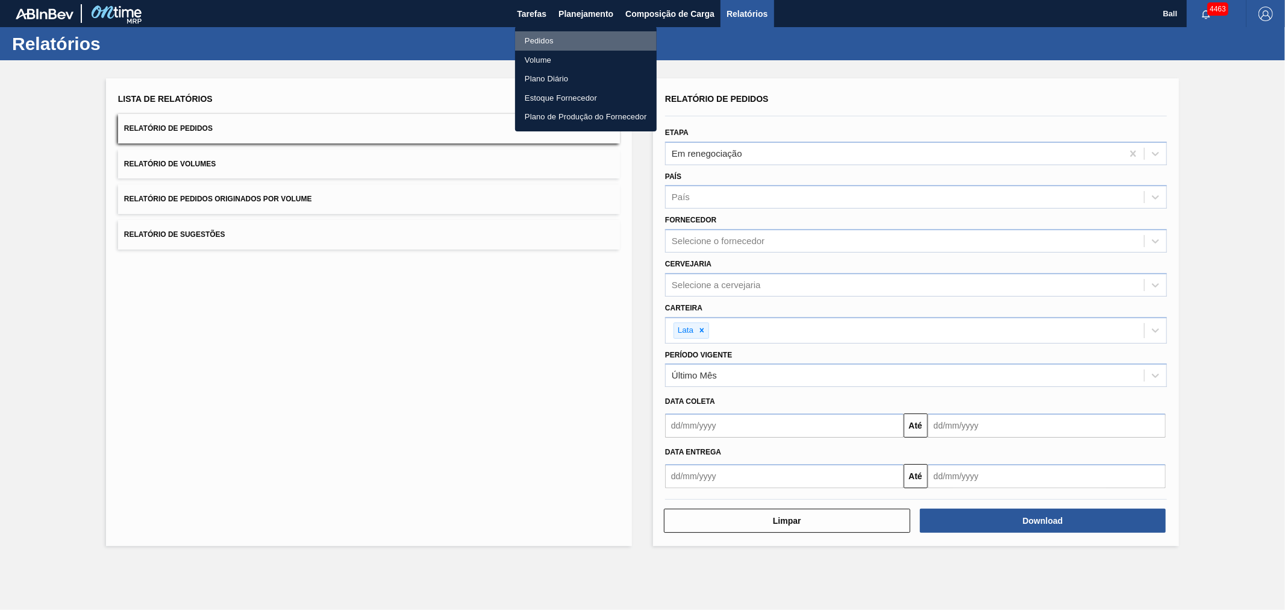
click at [543, 38] on li "Pedidos" at bounding box center [586, 40] width 142 height 19
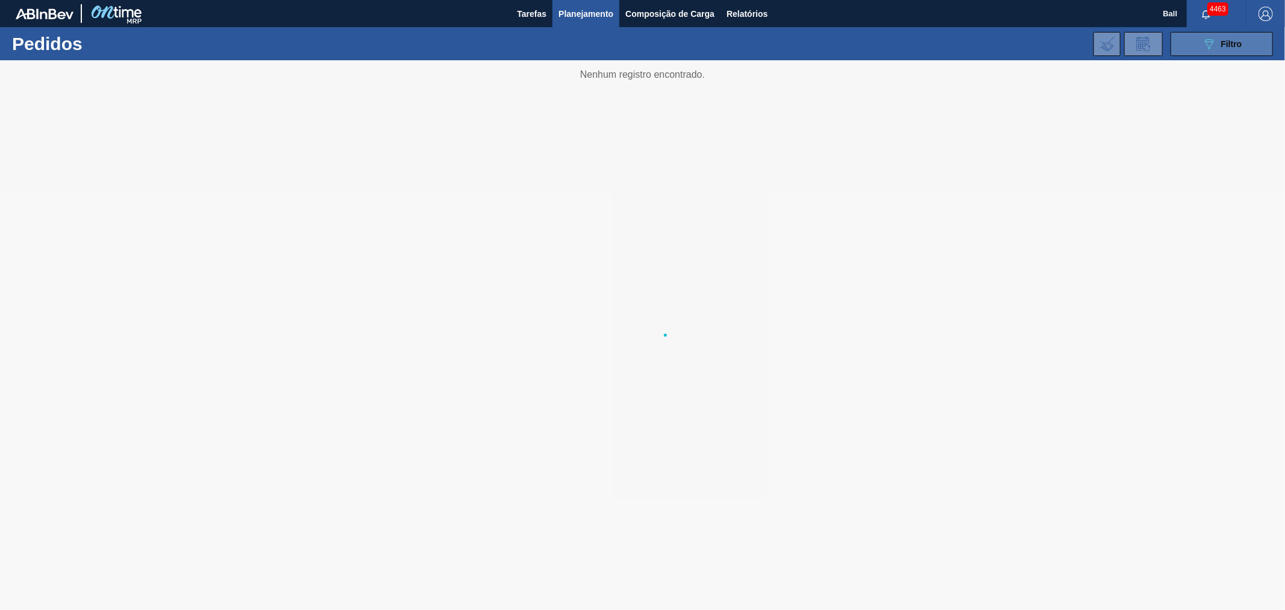
click at [1219, 40] on div "089F7B8B-B2A5-4AFE-B5C0-19BA573D28AC Filtro" at bounding box center [1222, 44] width 40 height 14
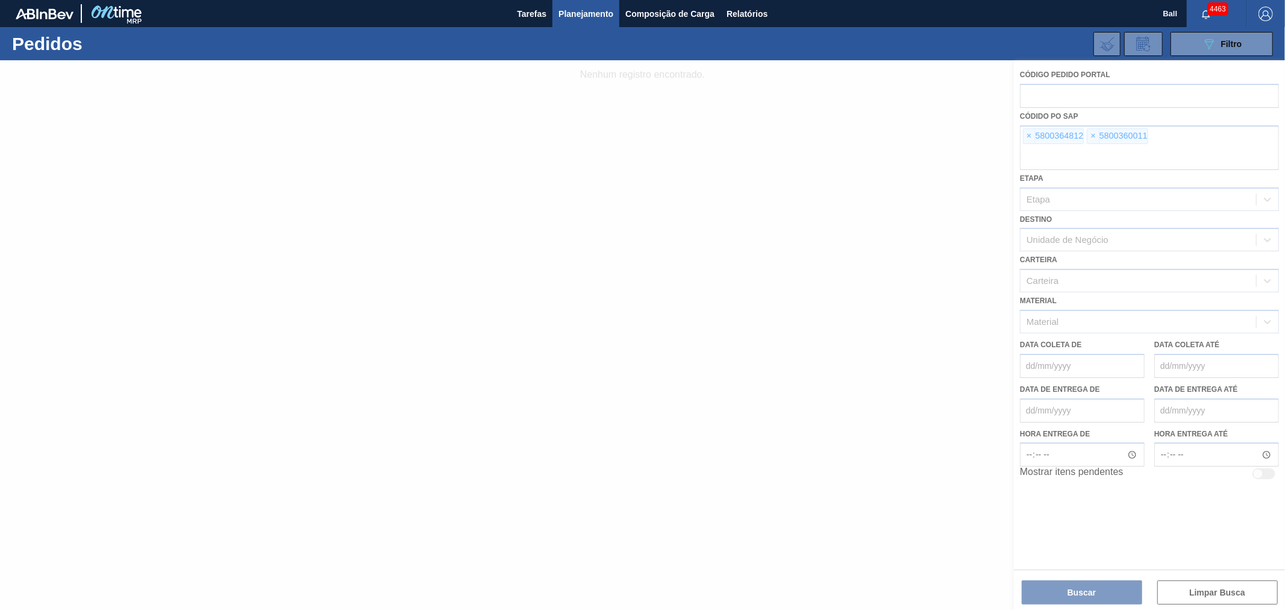
click at [1028, 135] on div at bounding box center [642, 334] width 1285 height 549
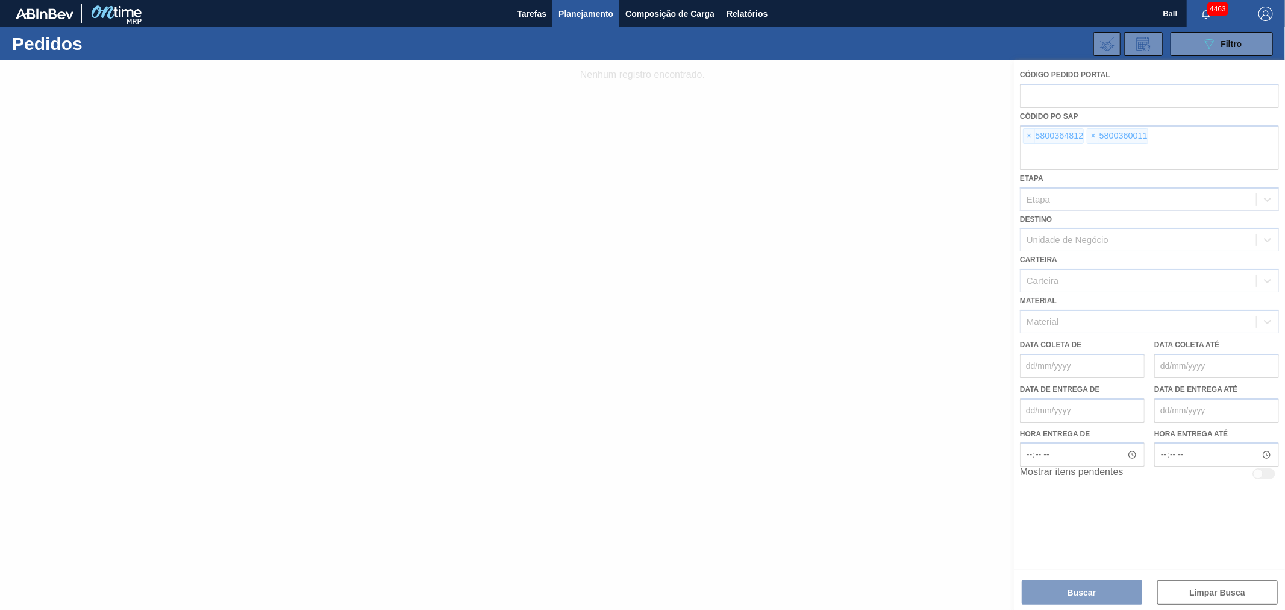
click at [1028, 135] on div at bounding box center [642, 334] width 1285 height 549
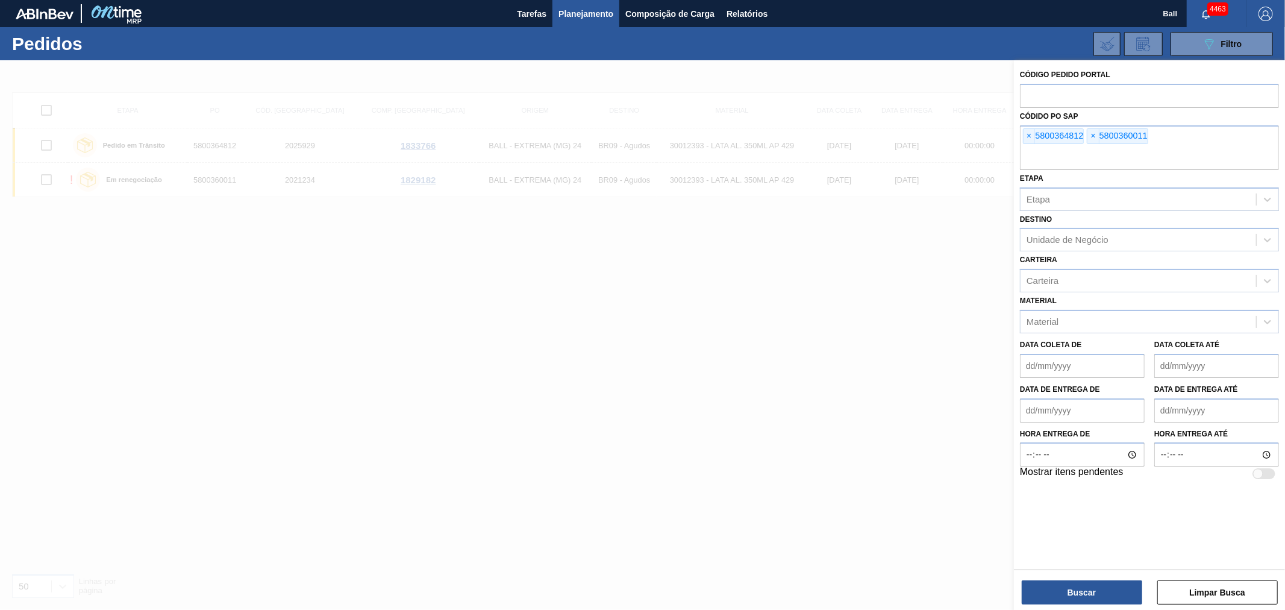
click at [1028, 135] on span "×" at bounding box center [1028, 136] width 11 height 14
click at [1028, 147] on input "text" at bounding box center [1149, 158] width 259 height 23
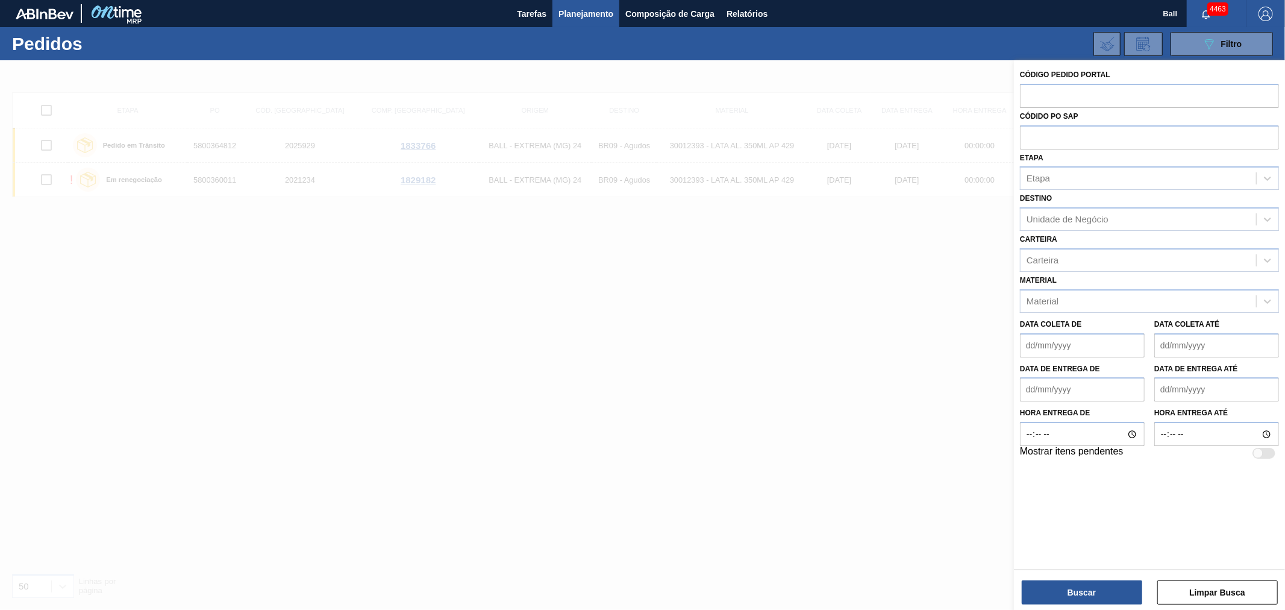
paste input "text"
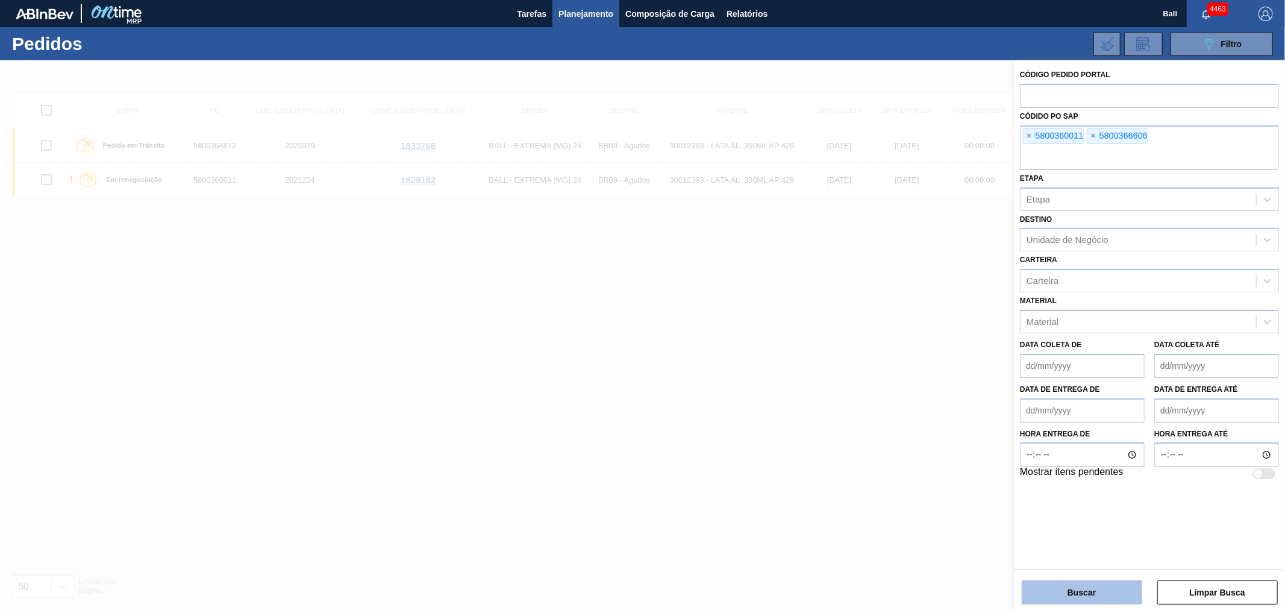
click at [1083, 589] on button "Buscar" at bounding box center [1082, 592] width 120 height 24
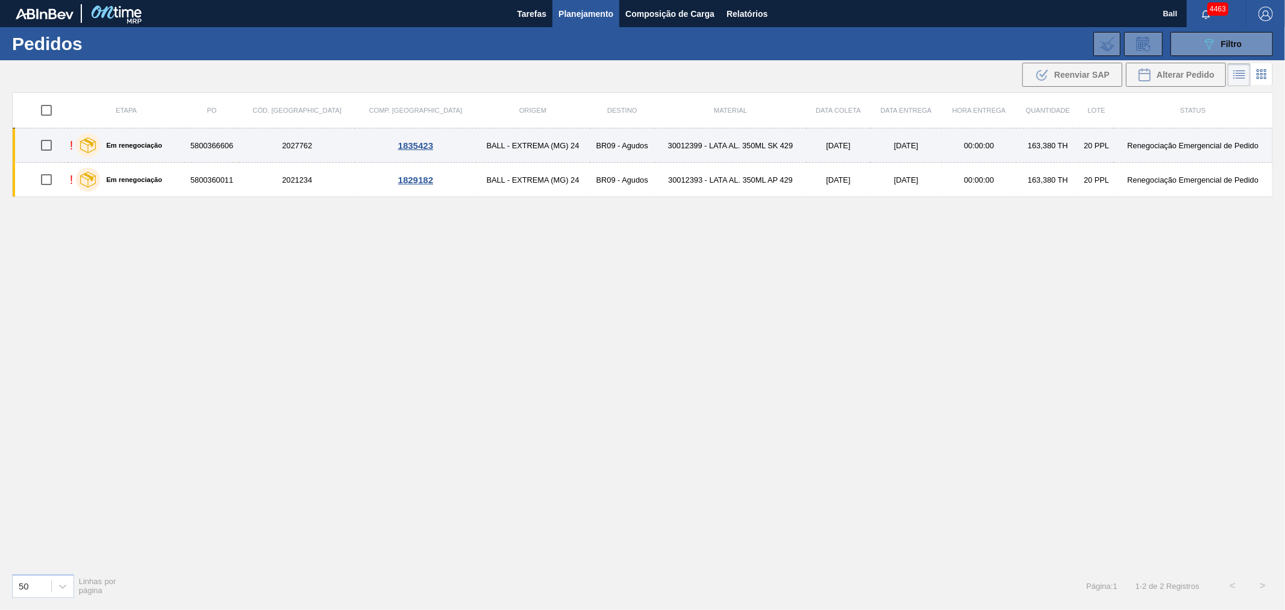
click at [655, 145] on td "30012399 - LATA AL. 350ML SK 429" at bounding box center [730, 145] width 151 height 34
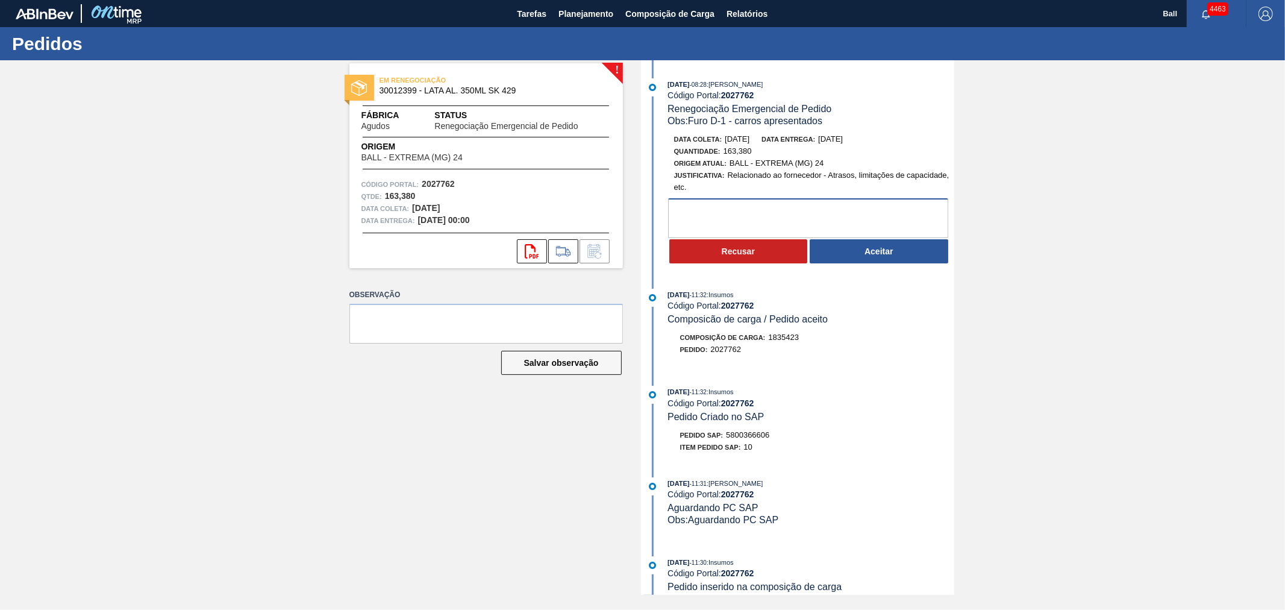
click at [703, 215] on textarea at bounding box center [808, 218] width 280 height 40
drag, startPoint x: 799, startPoint y: 210, endPoint x: 601, endPoint y: 185, distance: 199.7
click at [601, 185] on div "! EM RENEGOCIAÇÃO 30012399 - LATA AL. 350ML SK 429 Fábrica Agudos Status Renego…" at bounding box center [642, 327] width 1285 height 534
type textarea "PC cancelado erroneamente"
click at [753, 250] on button "Recusar" at bounding box center [738, 251] width 139 height 24
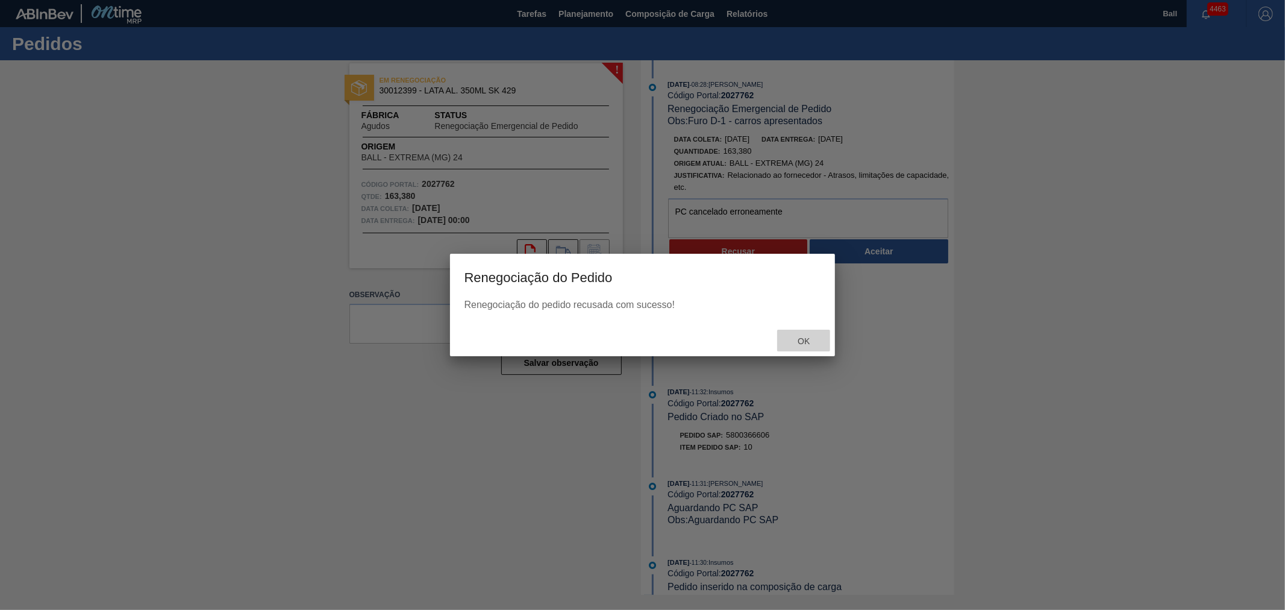
click at [805, 342] on span "Ok" at bounding box center [803, 341] width 31 height 10
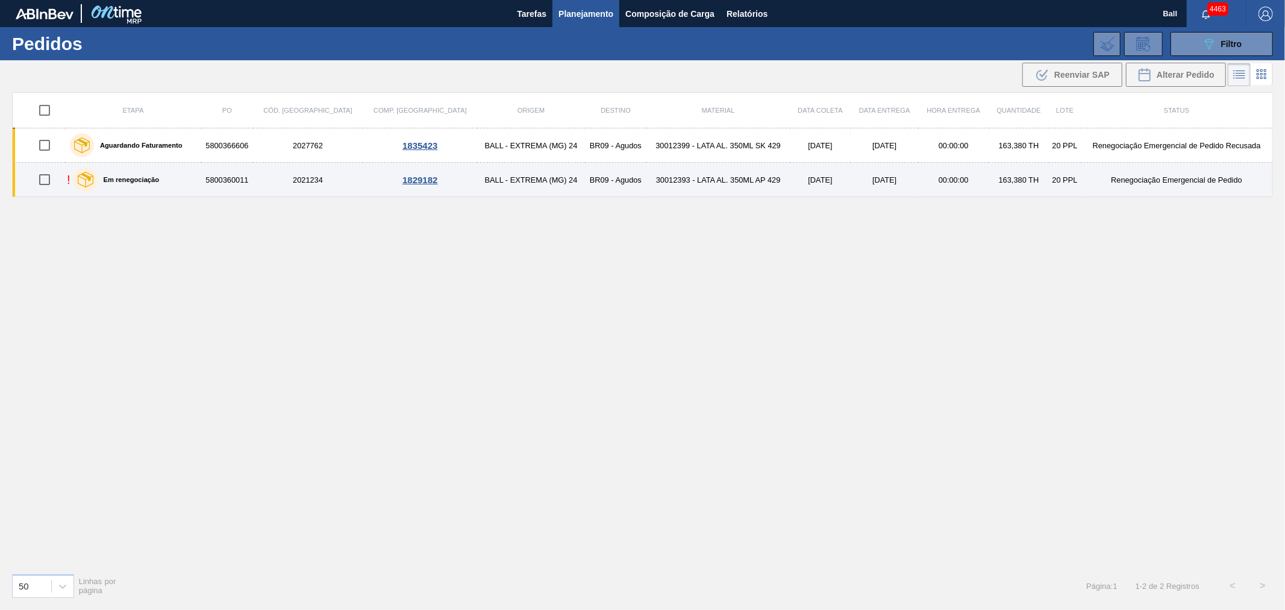
click at [699, 173] on td "30012393 - LATA AL. 350ML AP 429" at bounding box center [717, 180] width 143 height 34
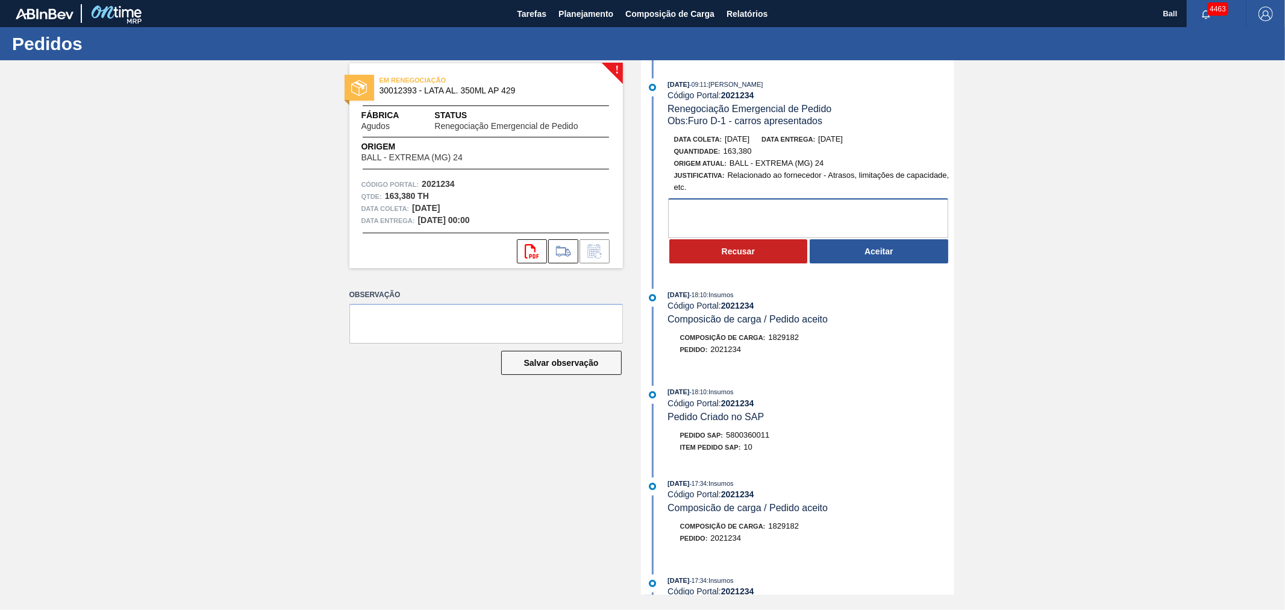
click at [681, 223] on textarea at bounding box center [808, 218] width 280 height 40
paste textarea "PC cancelado erroneamente"
type textarea "PC cancelado erroneamente"
click at [701, 250] on button "Recusar" at bounding box center [738, 251] width 139 height 24
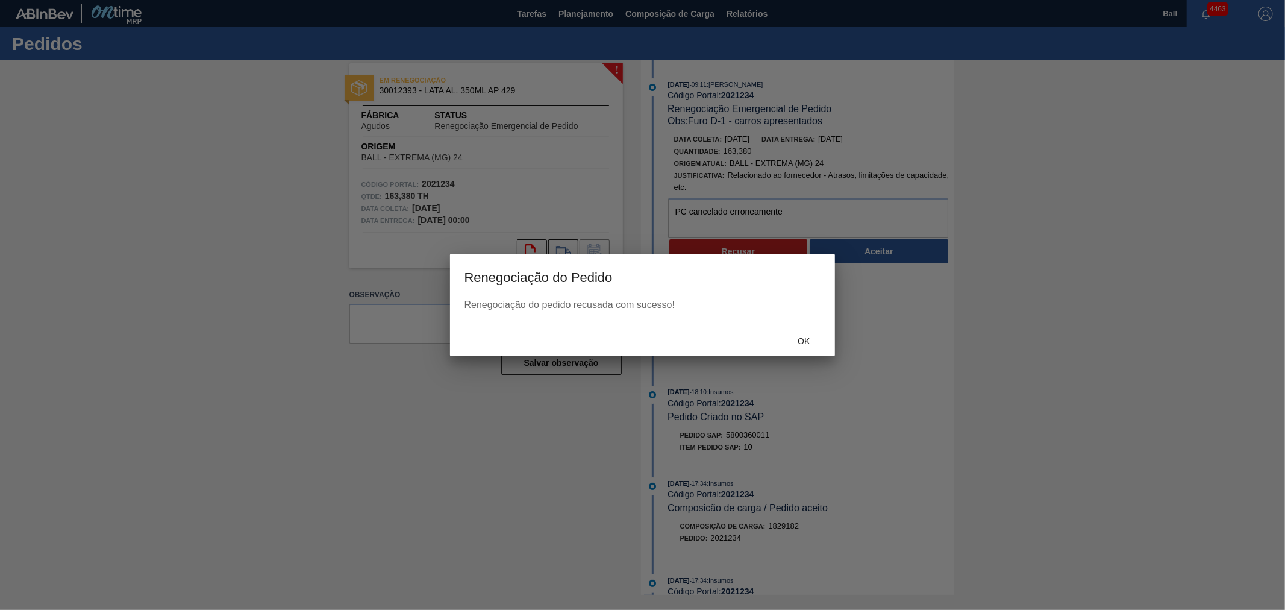
click at [809, 351] on div "Ok" at bounding box center [643, 340] width 386 height 31
click at [809, 347] on div "Ok" at bounding box center [803, 341] width 53 height 22
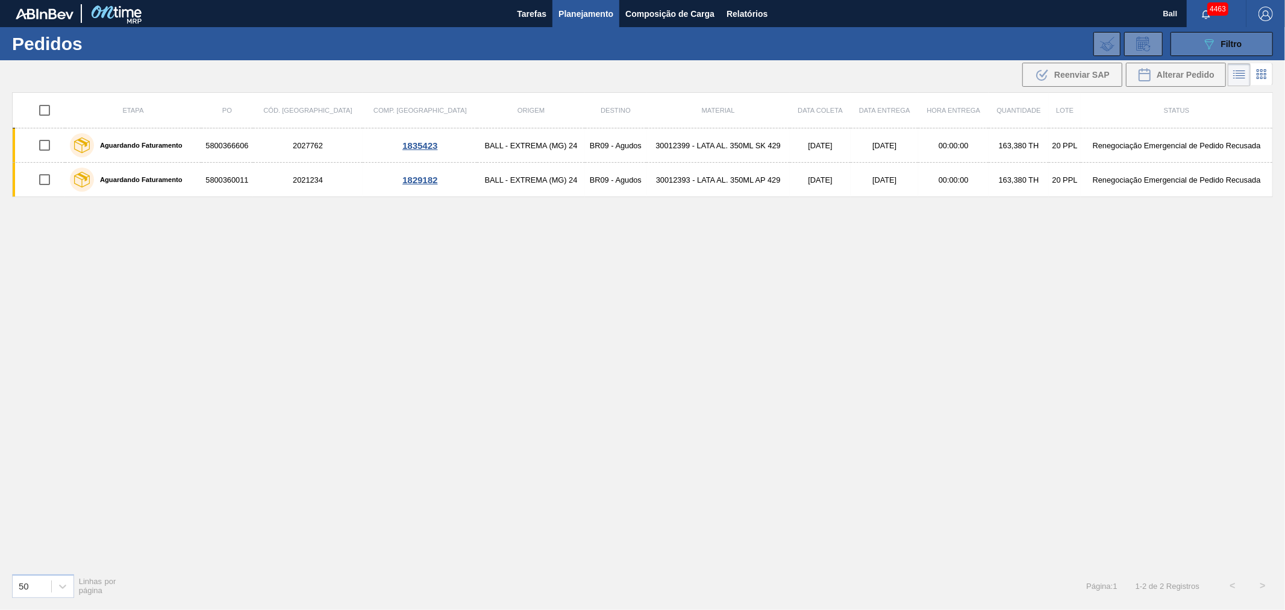
click at [1226, 51] on div "089F7B8B-B2A5-4AFE-B5C0-19BA573D28AC Filtro" at bounding box center [1222, 44] width 40 height 14
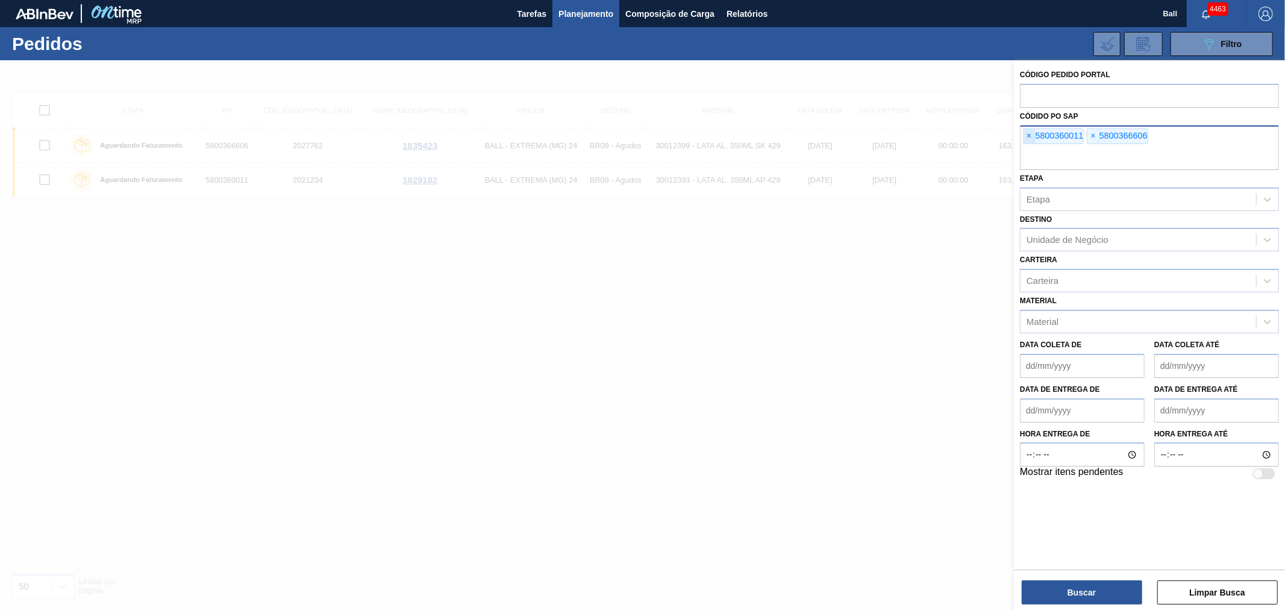
click at [1028, 133] on span "×" at bounding box center [1028, 136] width 11 height 14
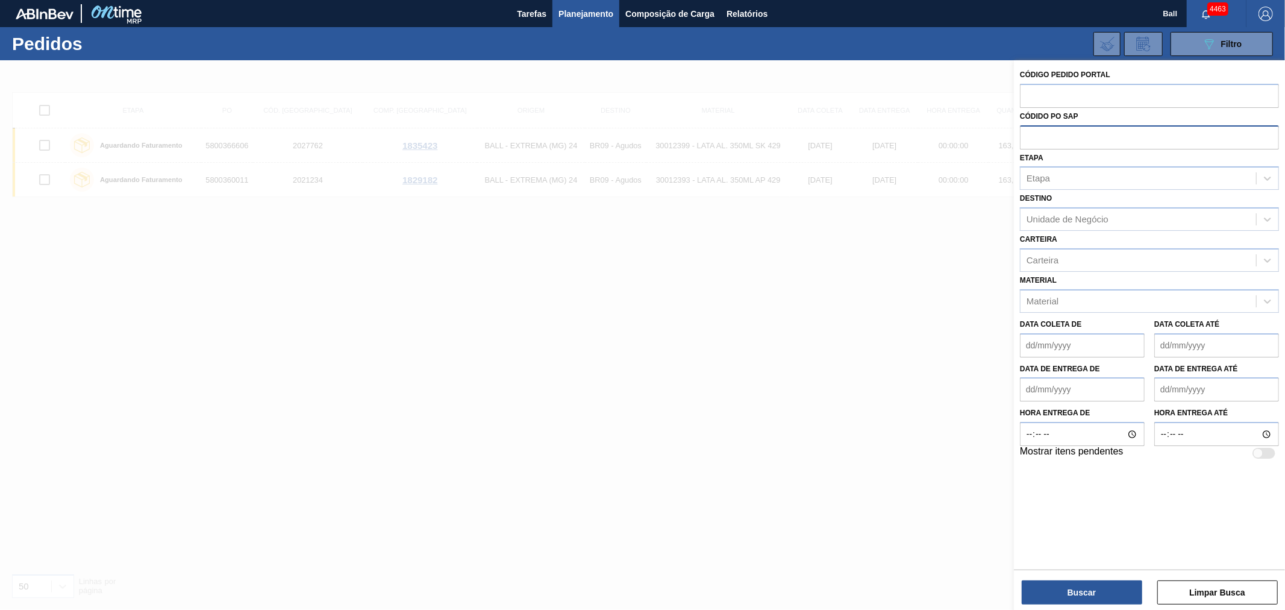
click at [1028, 133] on input "text" at bounding box center [1149, 136] width 259 height 23
paste input "5800360011"
type input "5800360011"
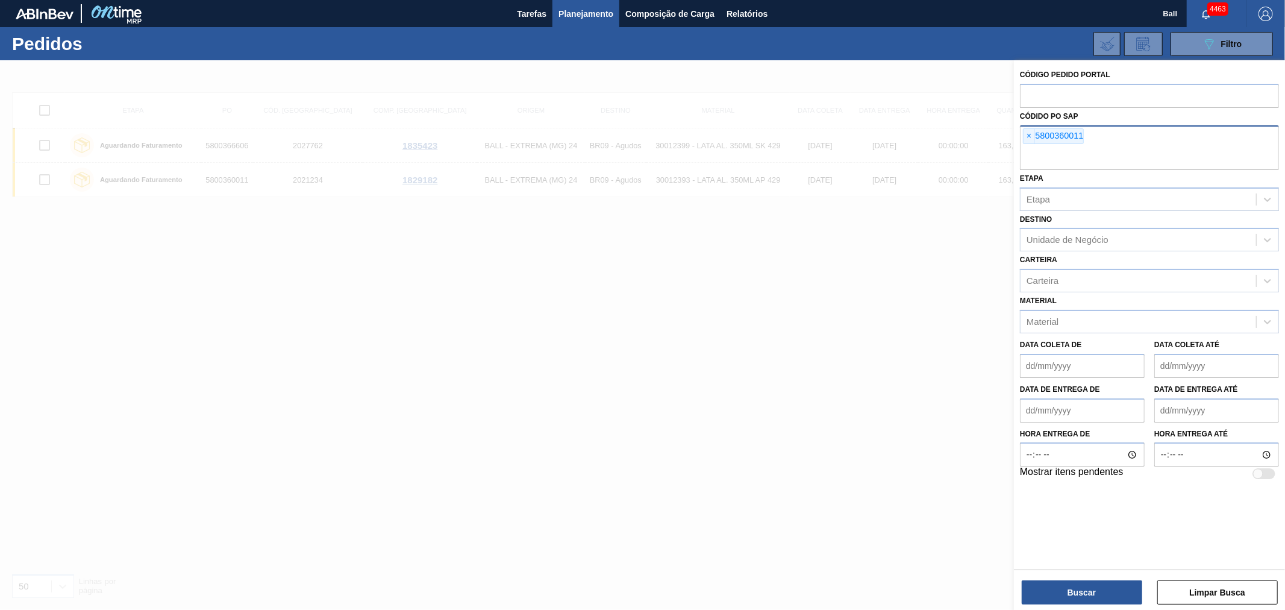
paste input "5800364812"
click at [1231, 154] on input "5800364812" at bounding box center [1149, 158] width 259 height 23
type input "5800364812"
click at [1089, 585] on button "Buscar" at bounding box center [1082, 592] width 120 height 24
